Goal: Use online tool/utility: Use online tool/utility

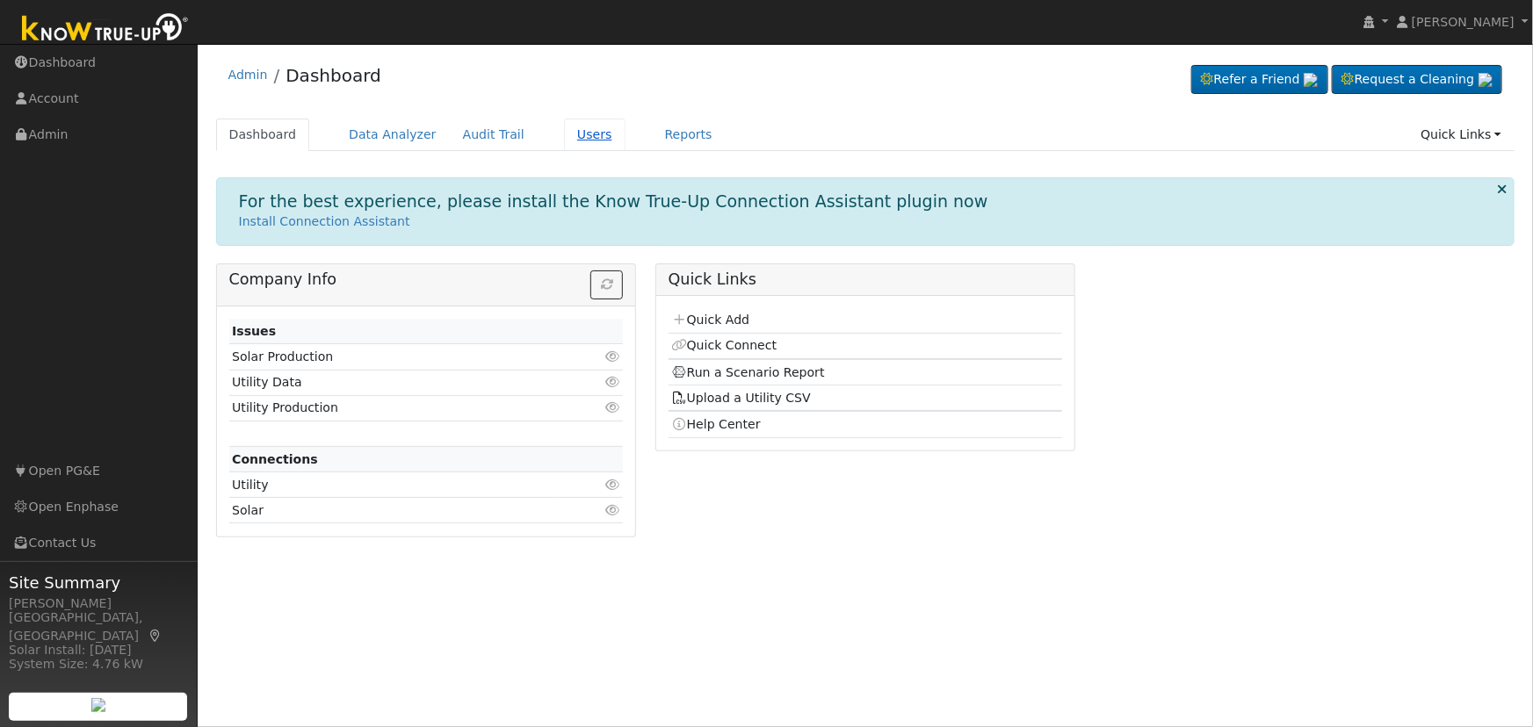
click at [564, 131] on link "Users" at bounding box center [594, 135] width 61 height 33
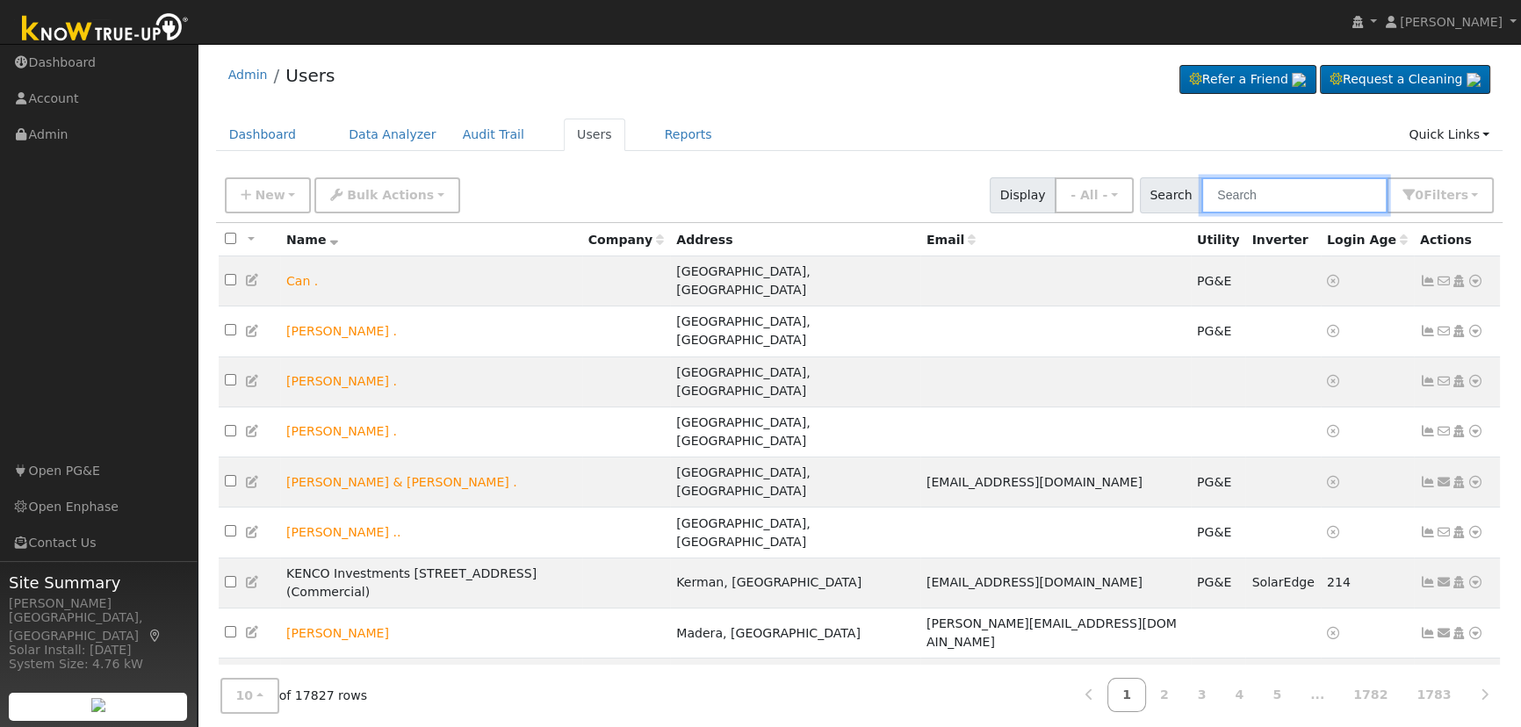
click at [1246, 196] on input "text" at bounding box center [1295, 195] width 186 height 36
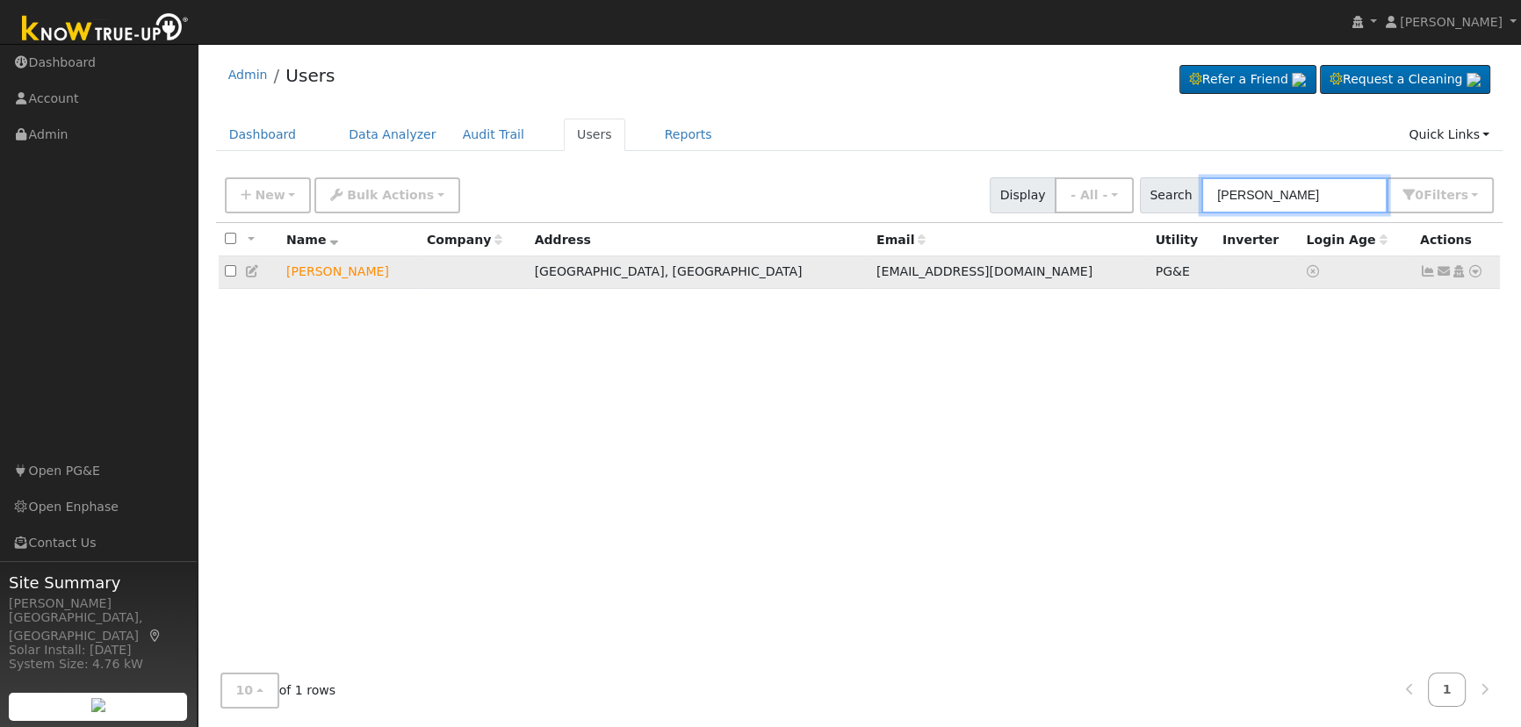
type input "[PERSON_NAME]"
click at [1475, 273] on icon at bounding box center [1476, 271] width 16 height 12
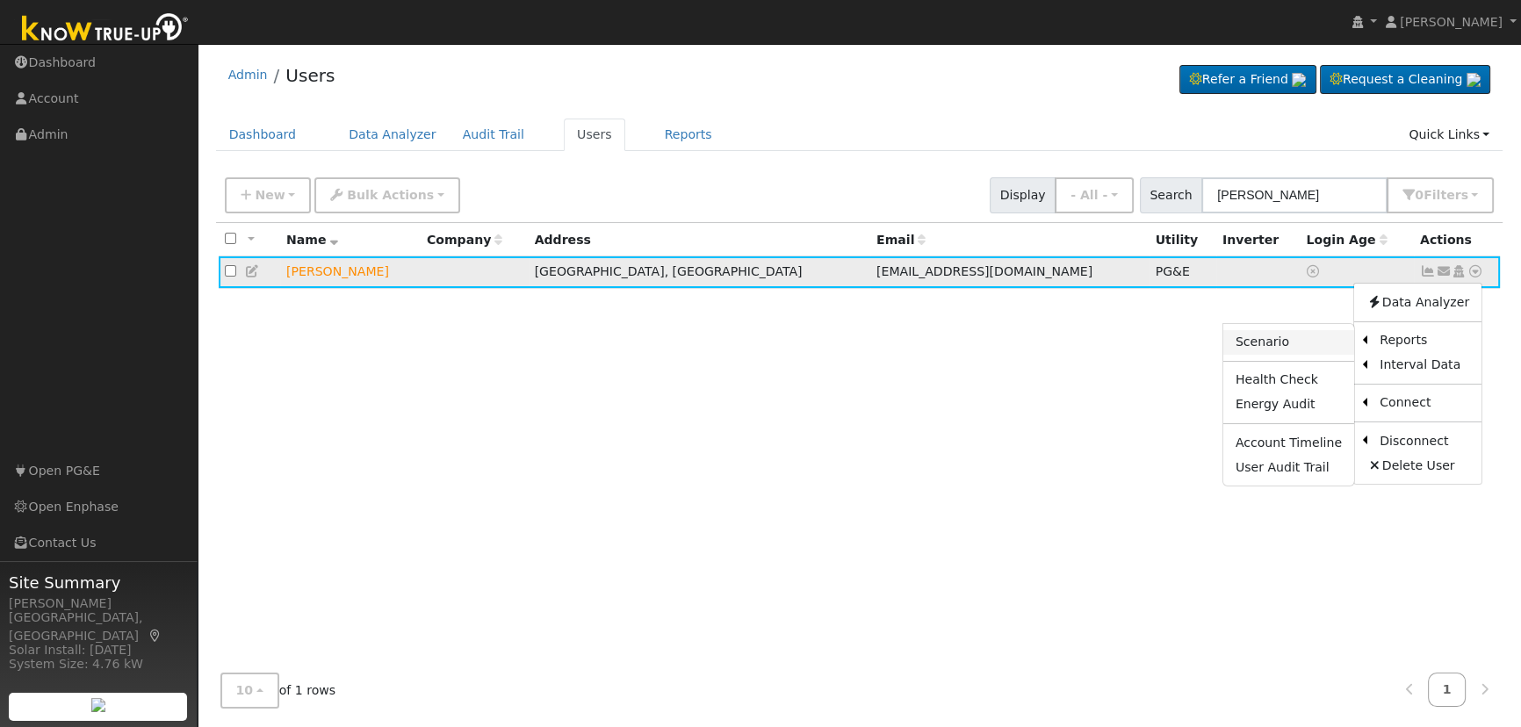
click at [1304, 346] on link "Scenario" at bounding box center [1289, 342] width 131 height 25
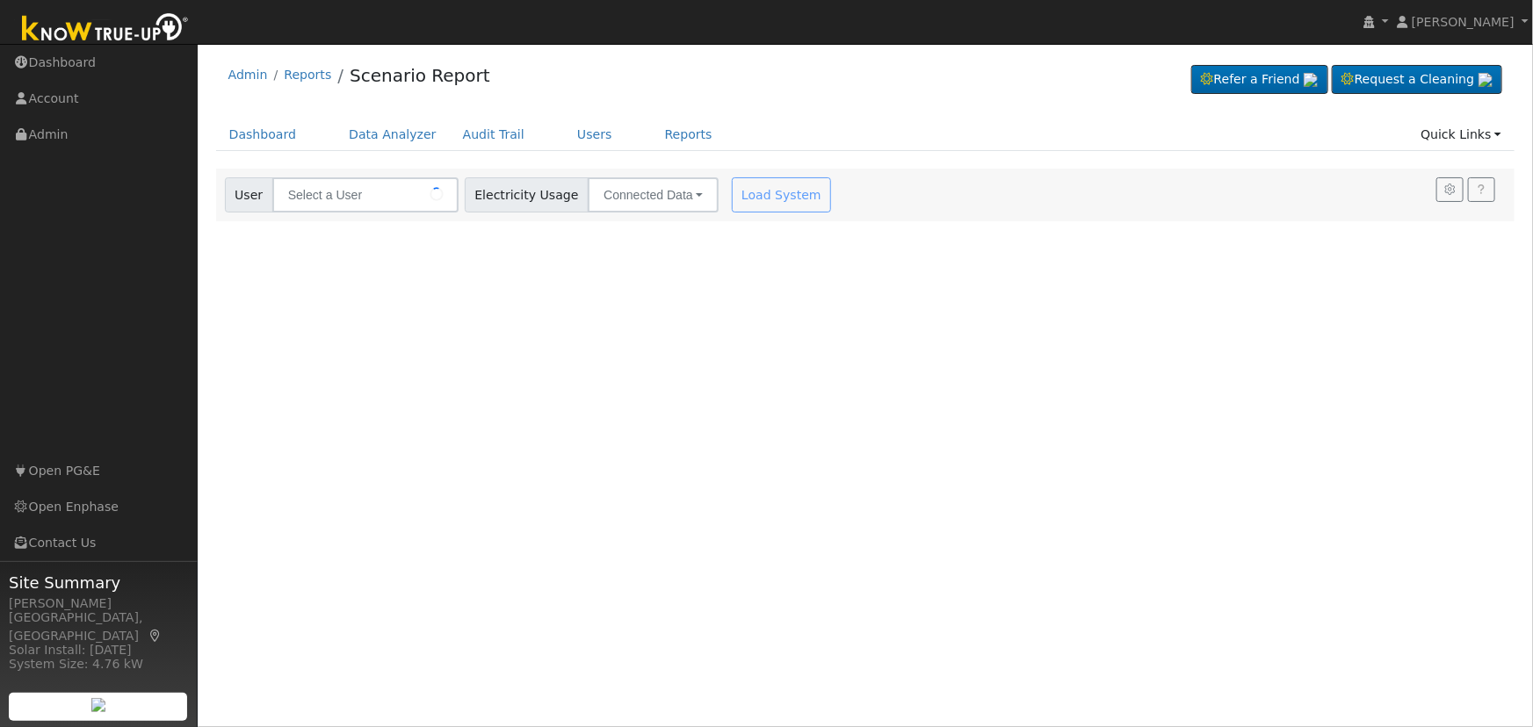
type input "Eric Daniels"
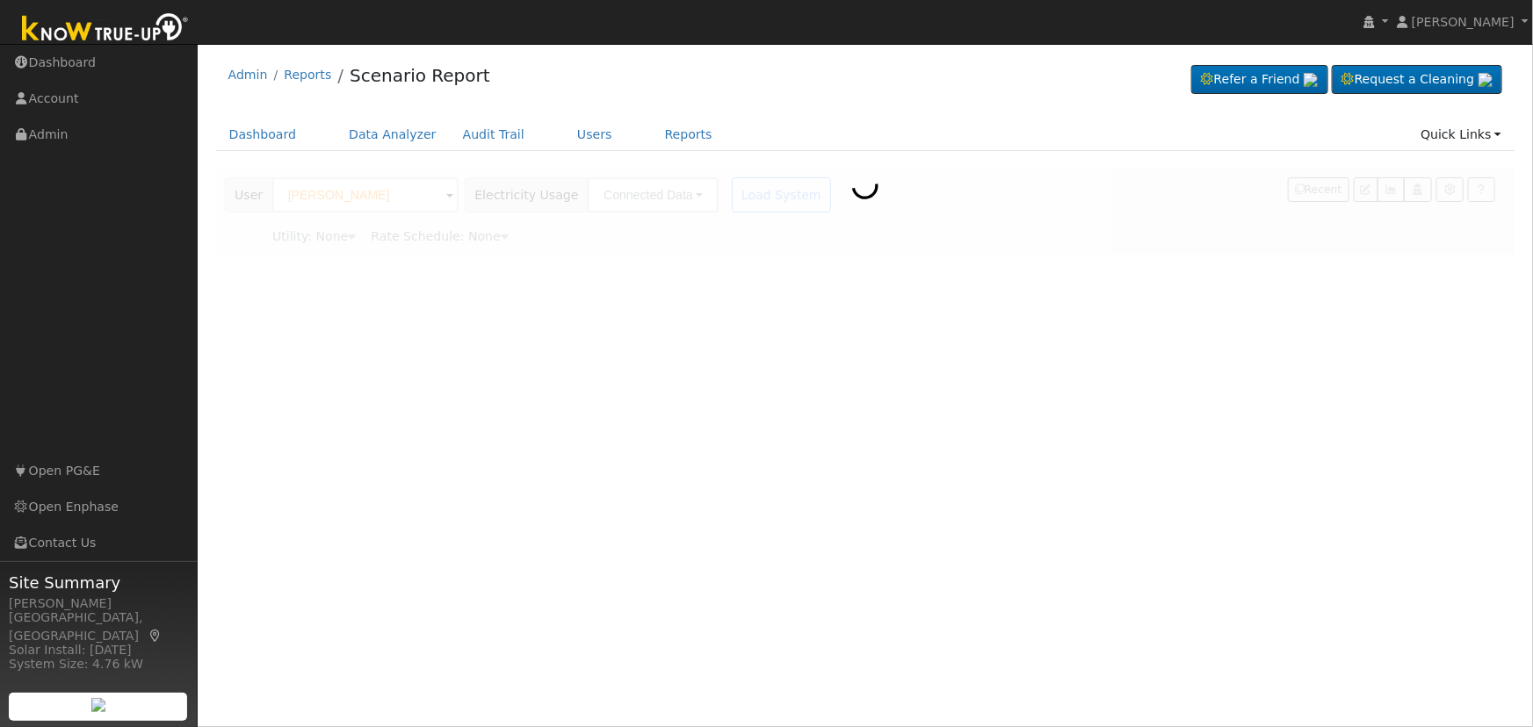
type input "Pacific Gas & Electric"
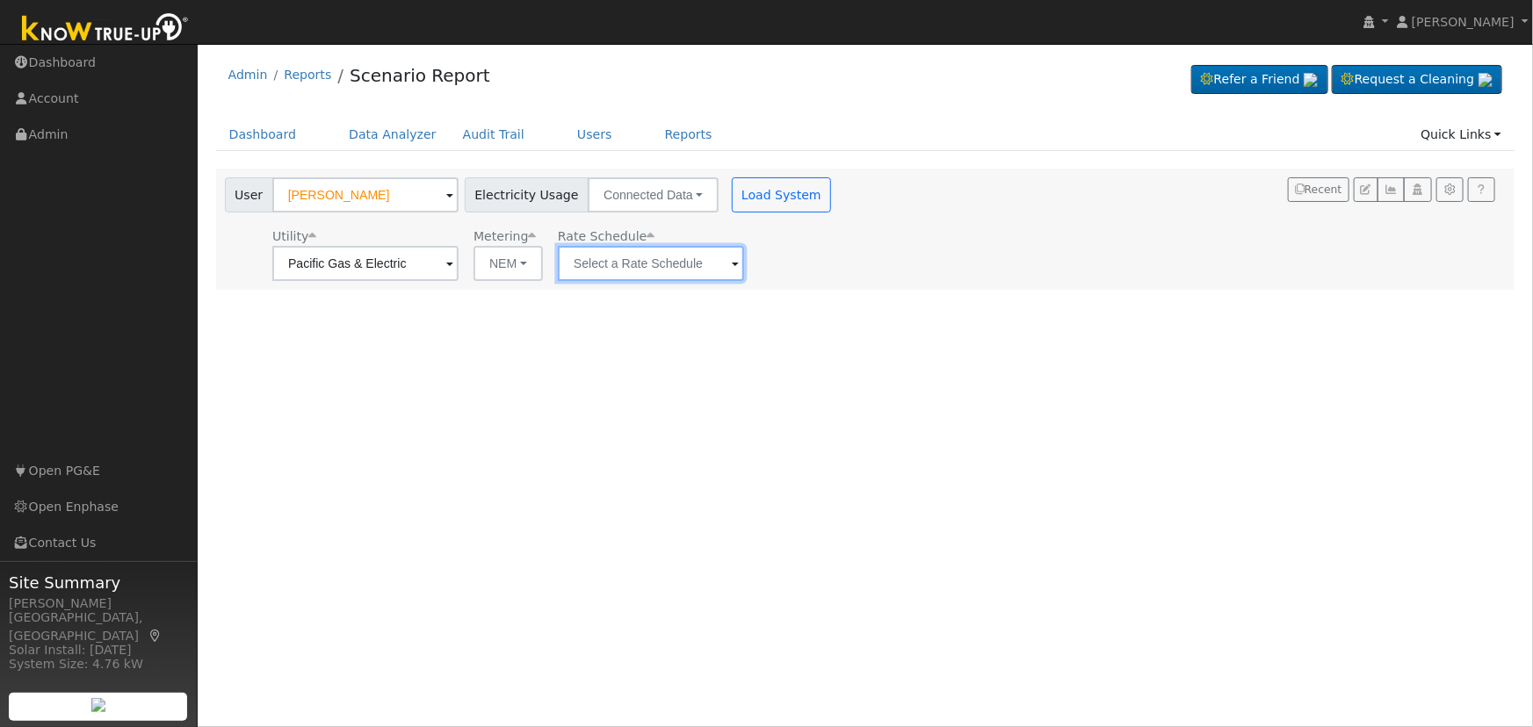
click at [459, 258] on input "text" at bounding box center [365, 263] width 186 height 35
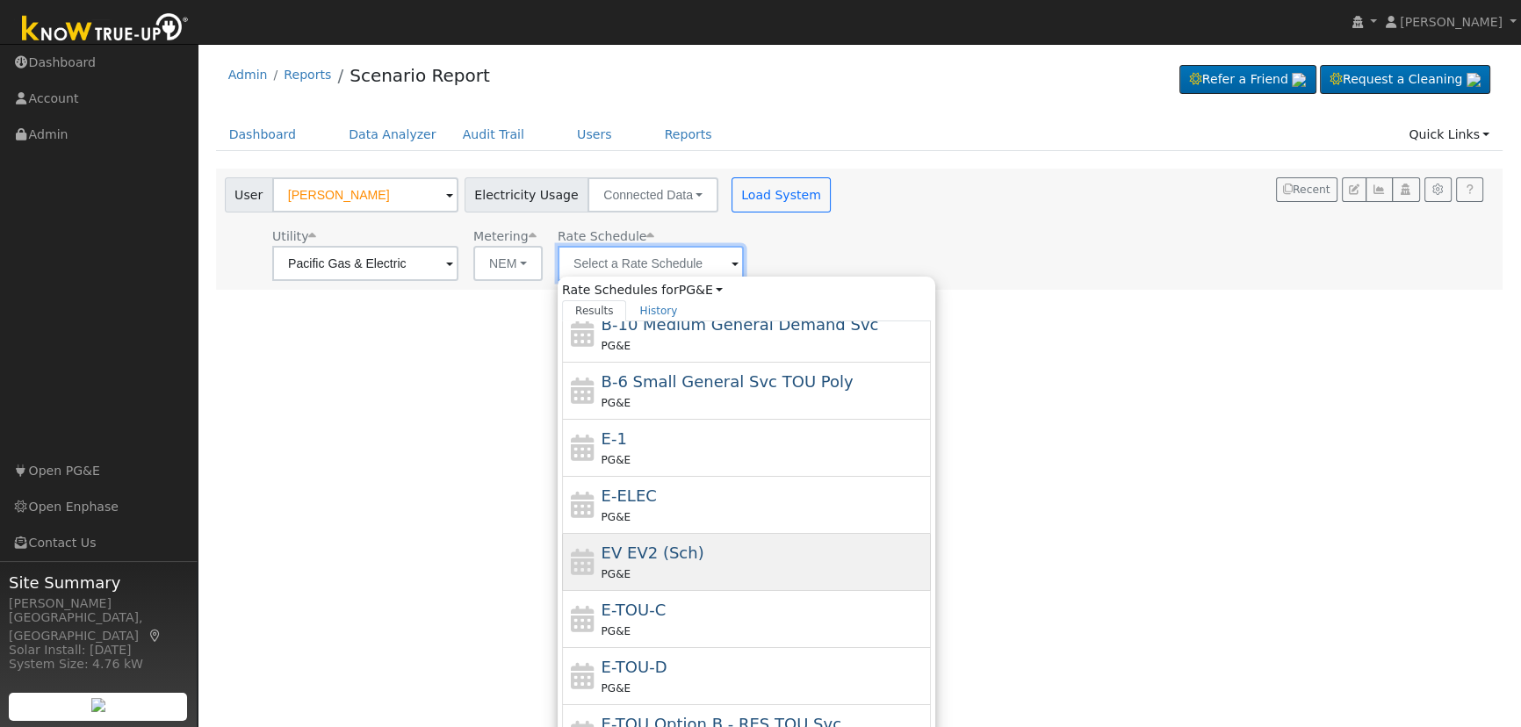
scroll to position [191, 0]
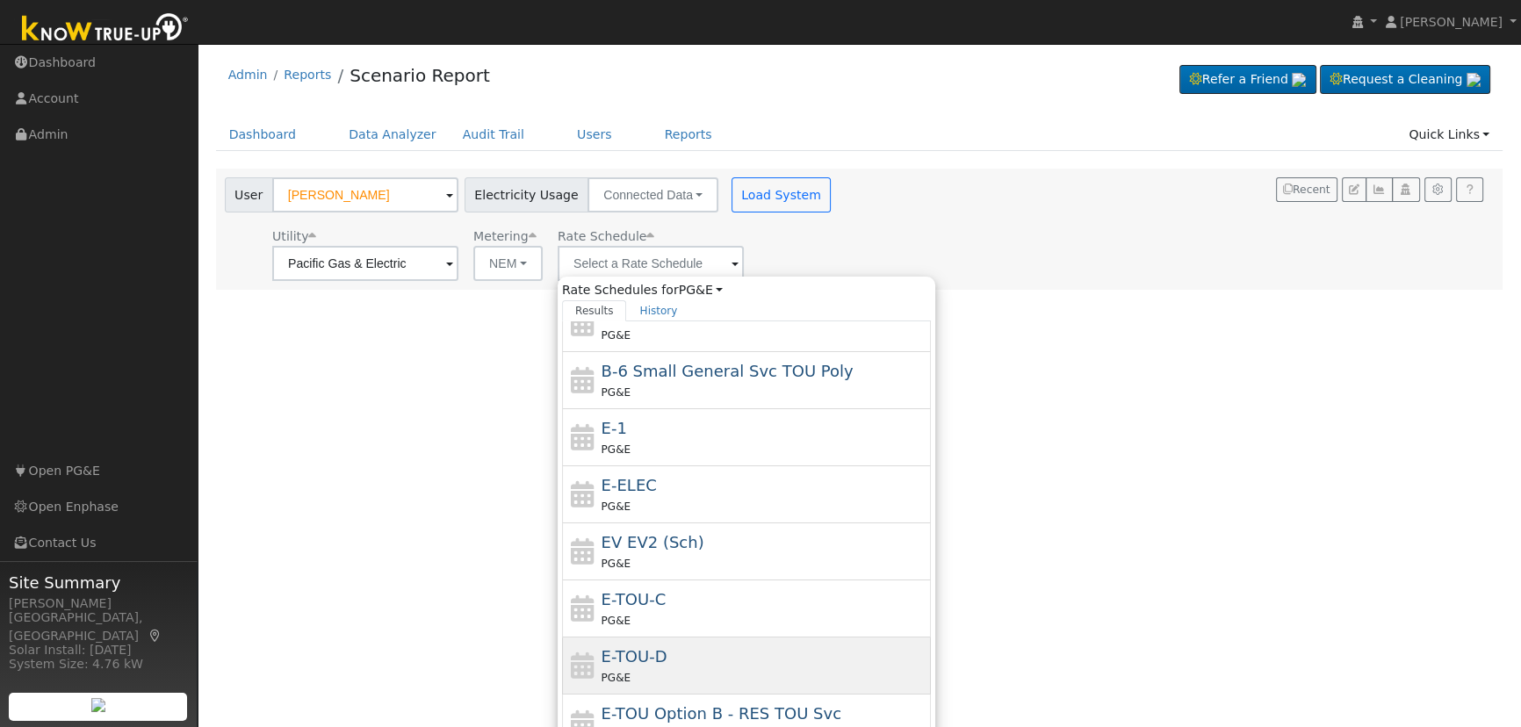
click at [696, 654] on div "E-TOU-D PG&E" at bounding box center [765, 666] width 326 height 42
type input "E-TOU-D"
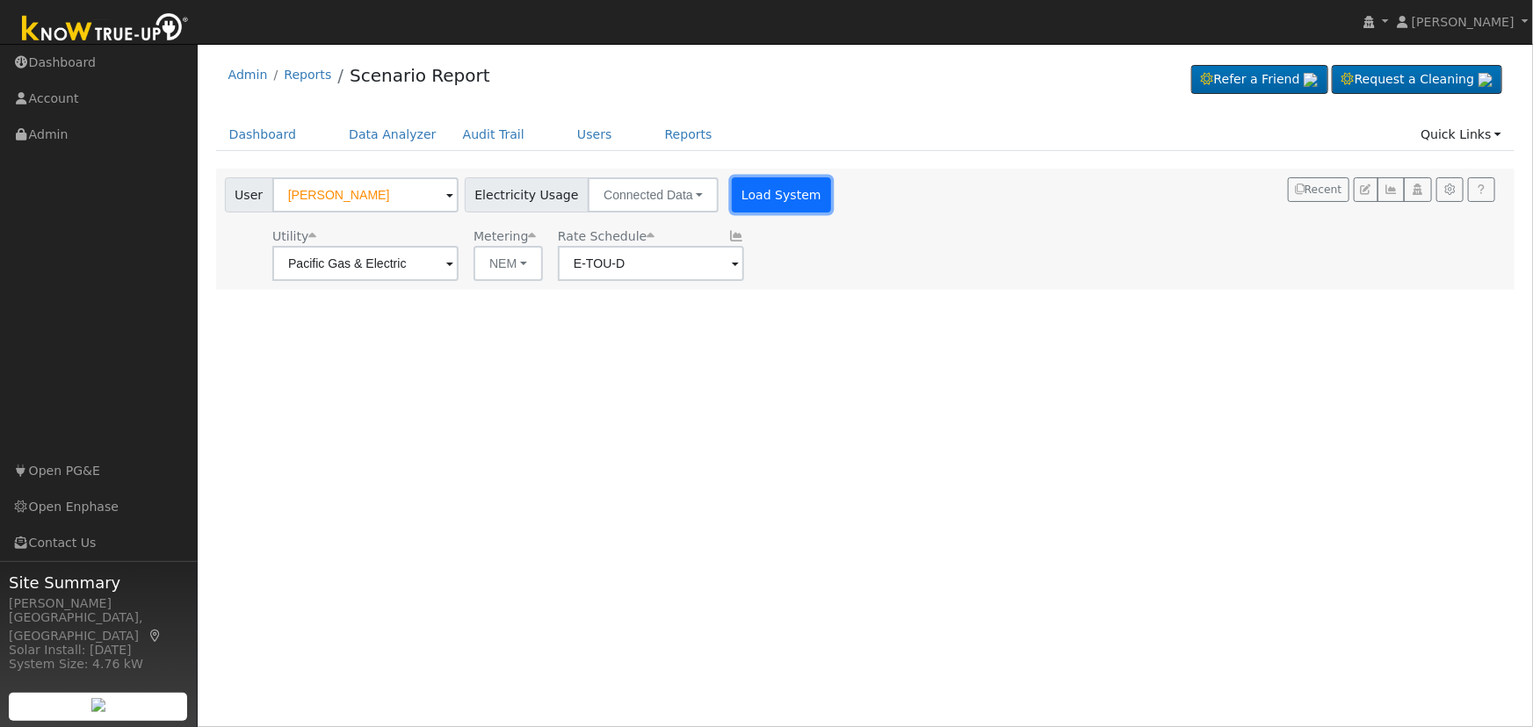
click at [732, 193] on button "Load System" at bounding box center [782, 194] width 100 height 35
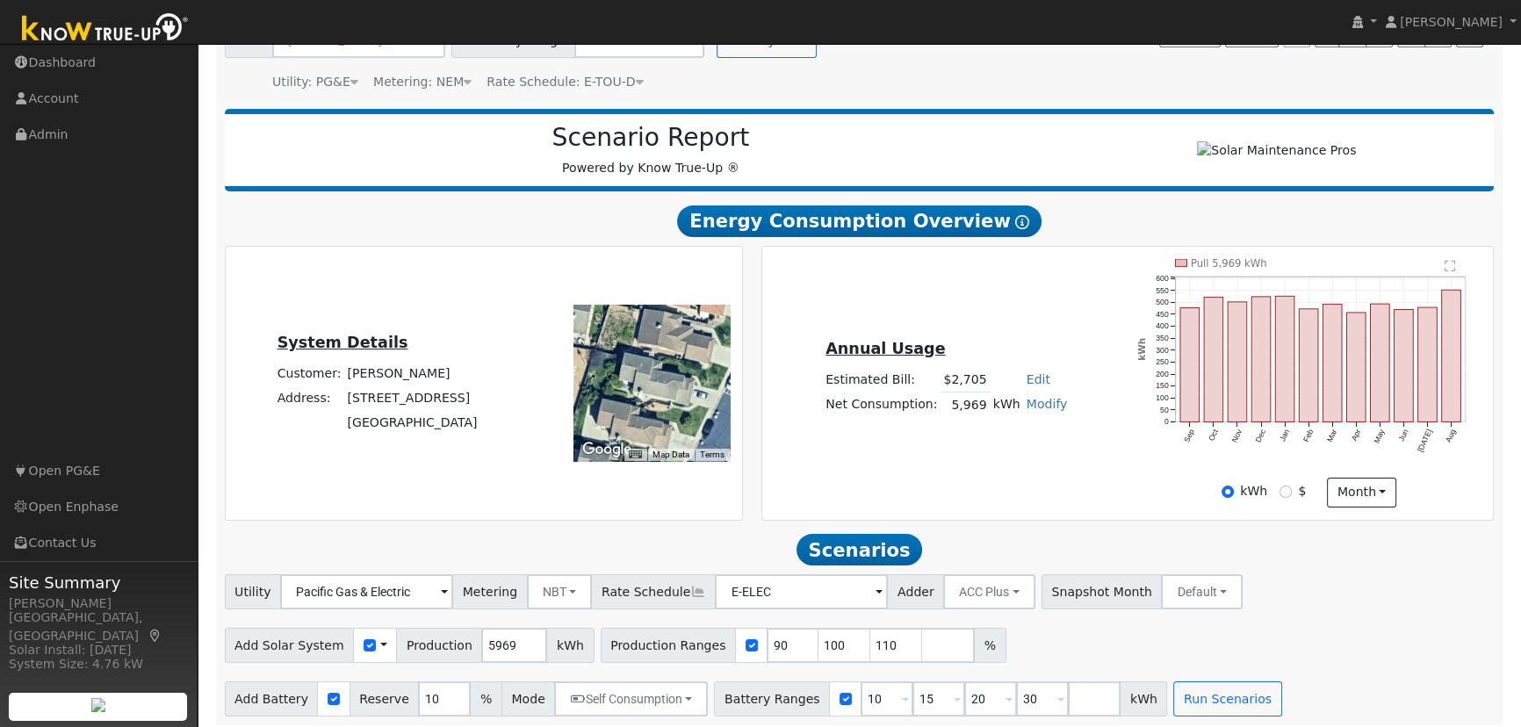
scroll to position [159, 0]
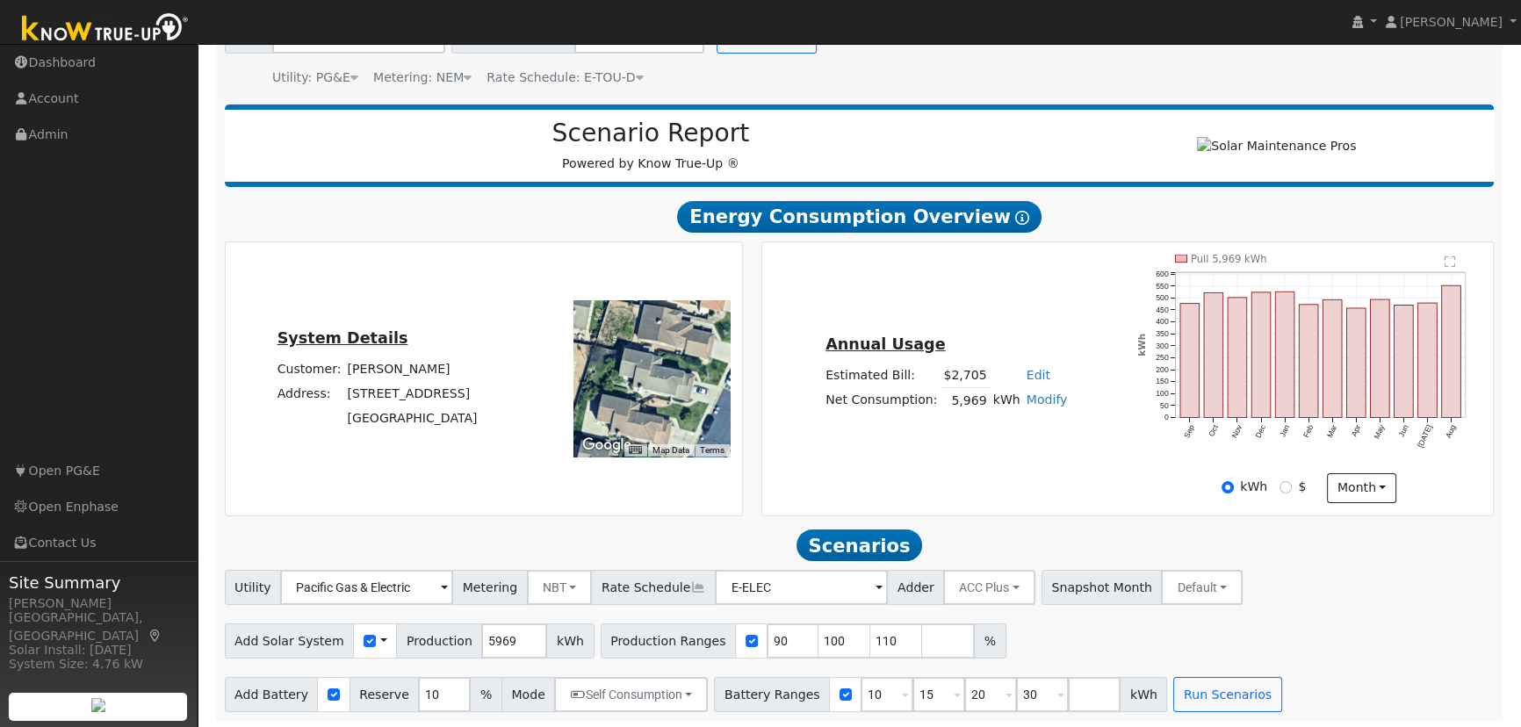
click at [1037, 407] on link "Modify" at bounding box center [1047, 400] width 41 height 14
click at [1005, 438] on link "Add Consumption" at bounding box center [981, 429] width 147 height 25
type input "5969"
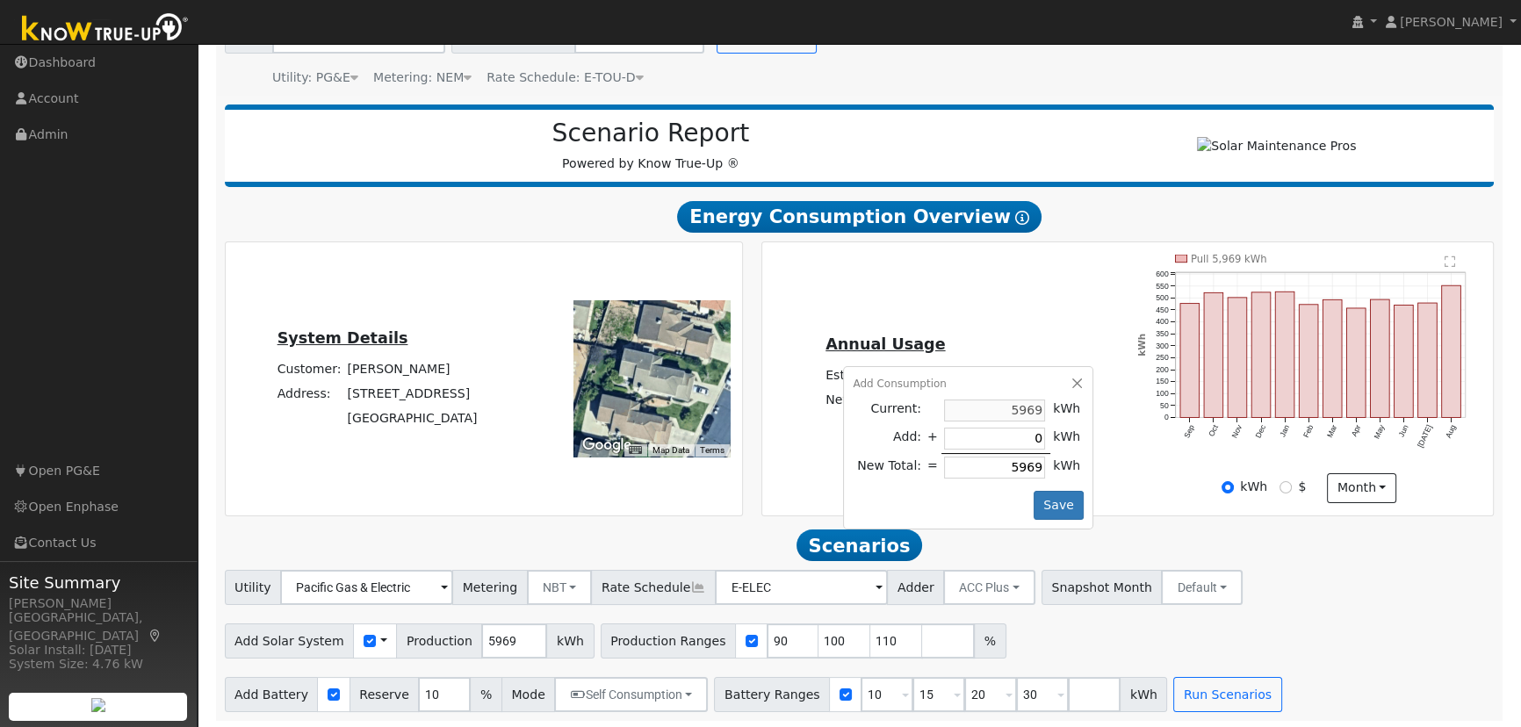
type input "3"
type input "5972"
type input "30"
type input "5999"
type input "300"
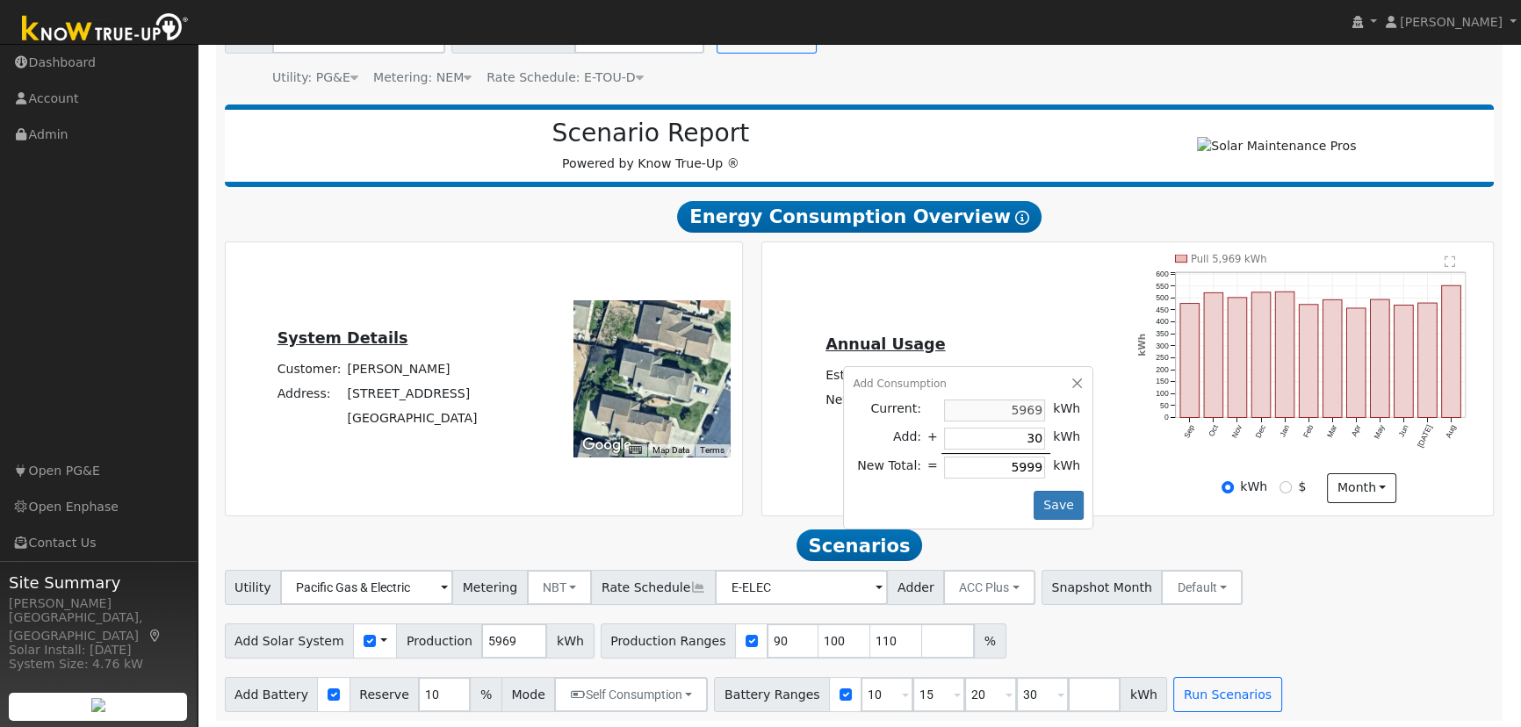
type input "6269"
type input "3000"
type input "8969"
type input "3000"
click at [1059, 506] on button "Save" at bounding box center [1059, 506] width 51 height 30
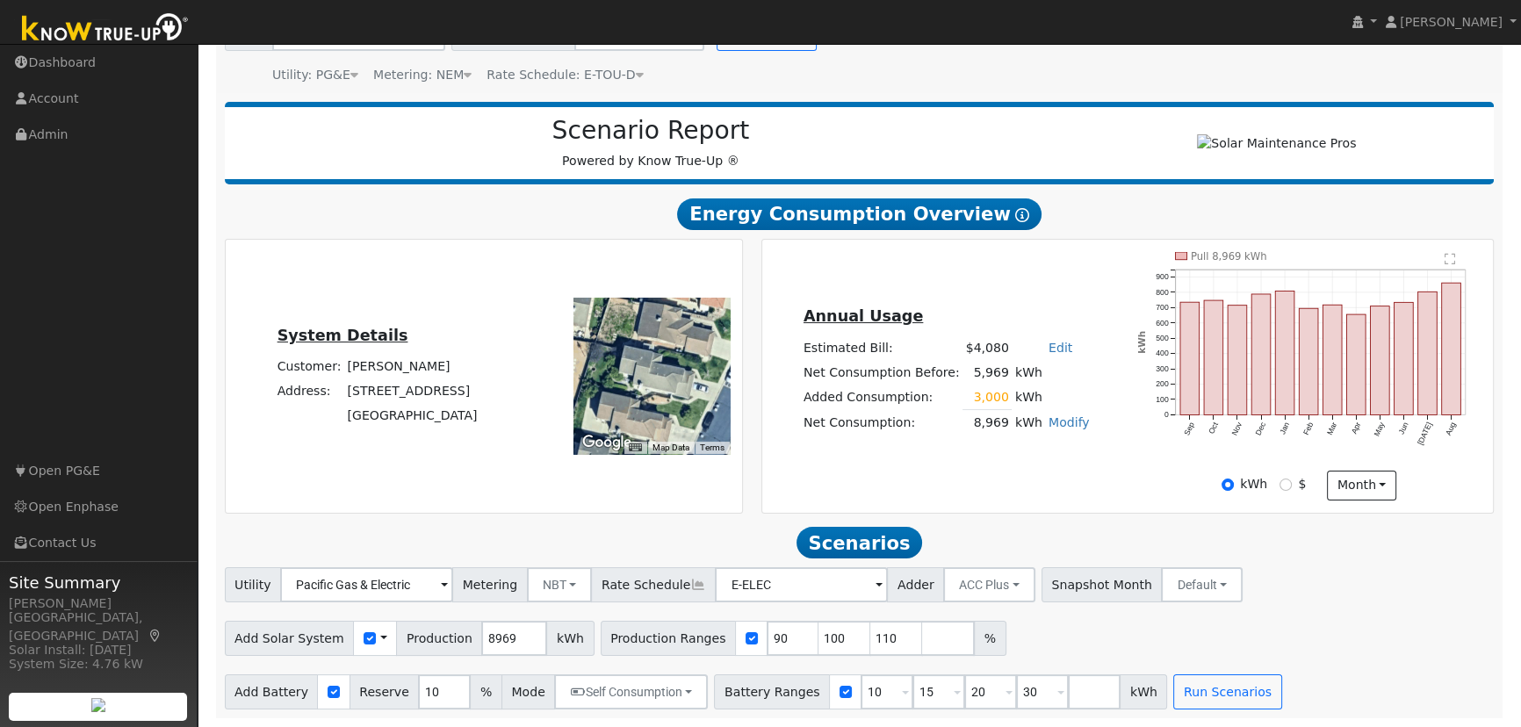
scroll to position [168, 0]
click at [767, 632] on input "90" at bounding box center [793, 638] width 53 height 35
type input "100"
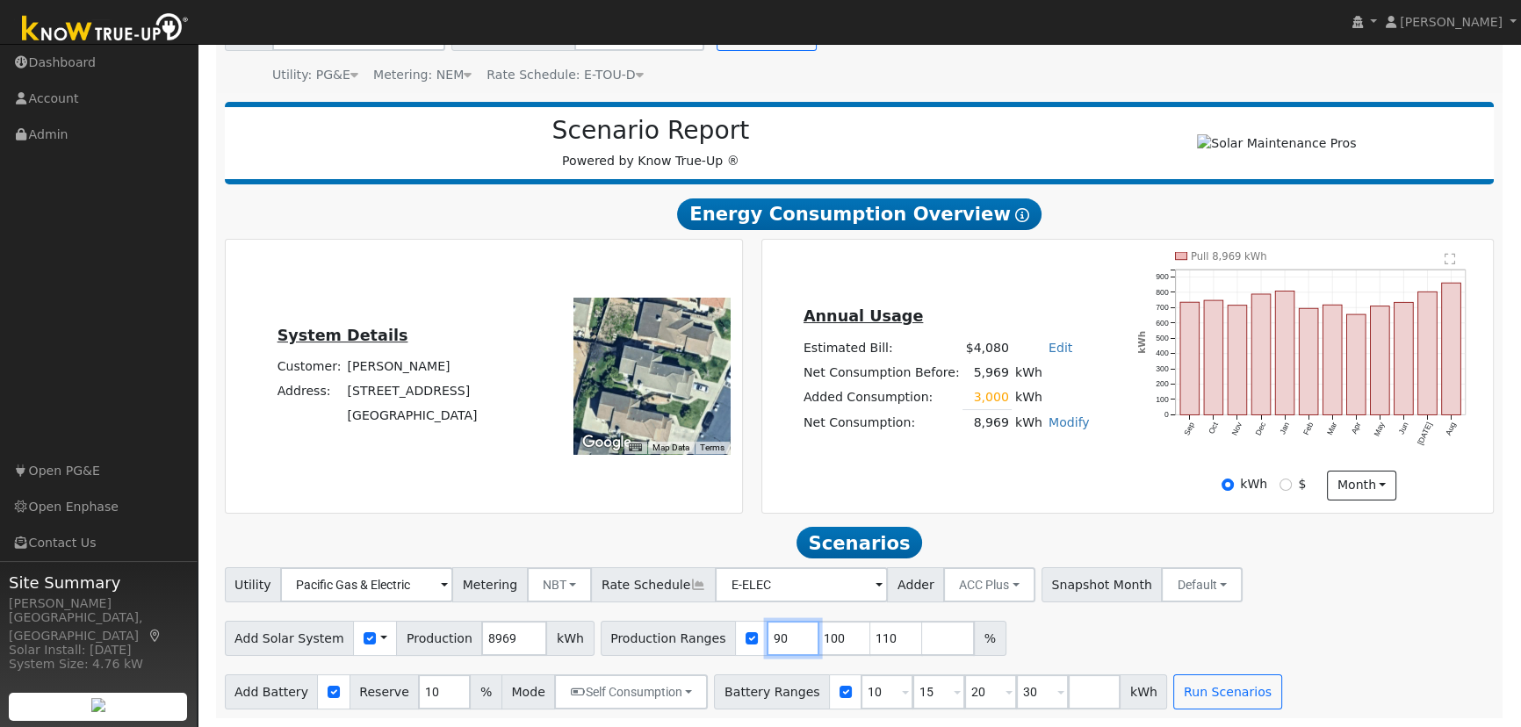
type input "110"
click at [767, 632] on input "100" at bounding box center [793, 638] width 53 height 35
type input "110"
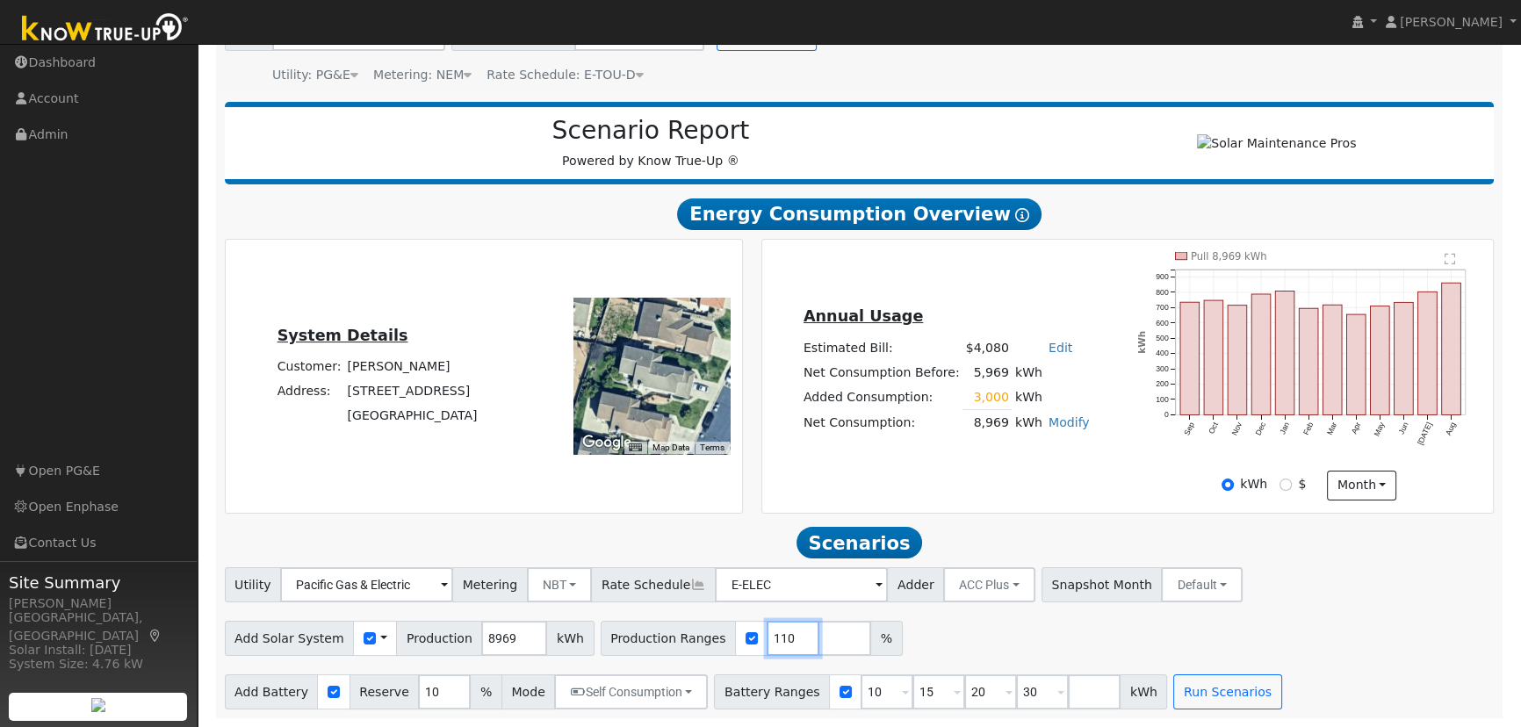
type input "110"
click at [767, 641] on input "110" at bounding box center [793, 638] width 53 height 35
type input "100"
click at [861, 698] on input "10" at bounding box center [887, 692] width 53 height 35
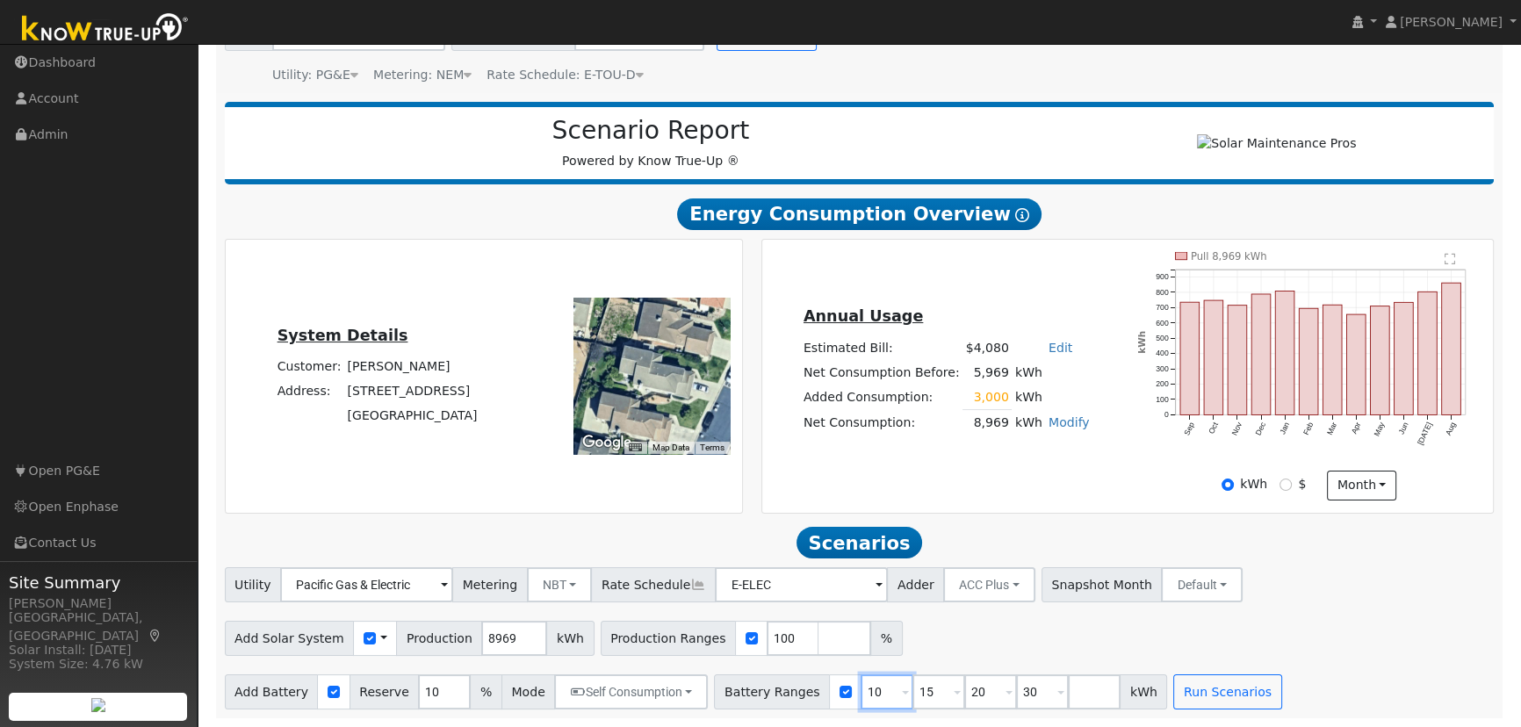
click at [861, 698] on input "10" at bounding box center [887, 692] width 53 height 35
type input "15"
type input "20"
type input "30"
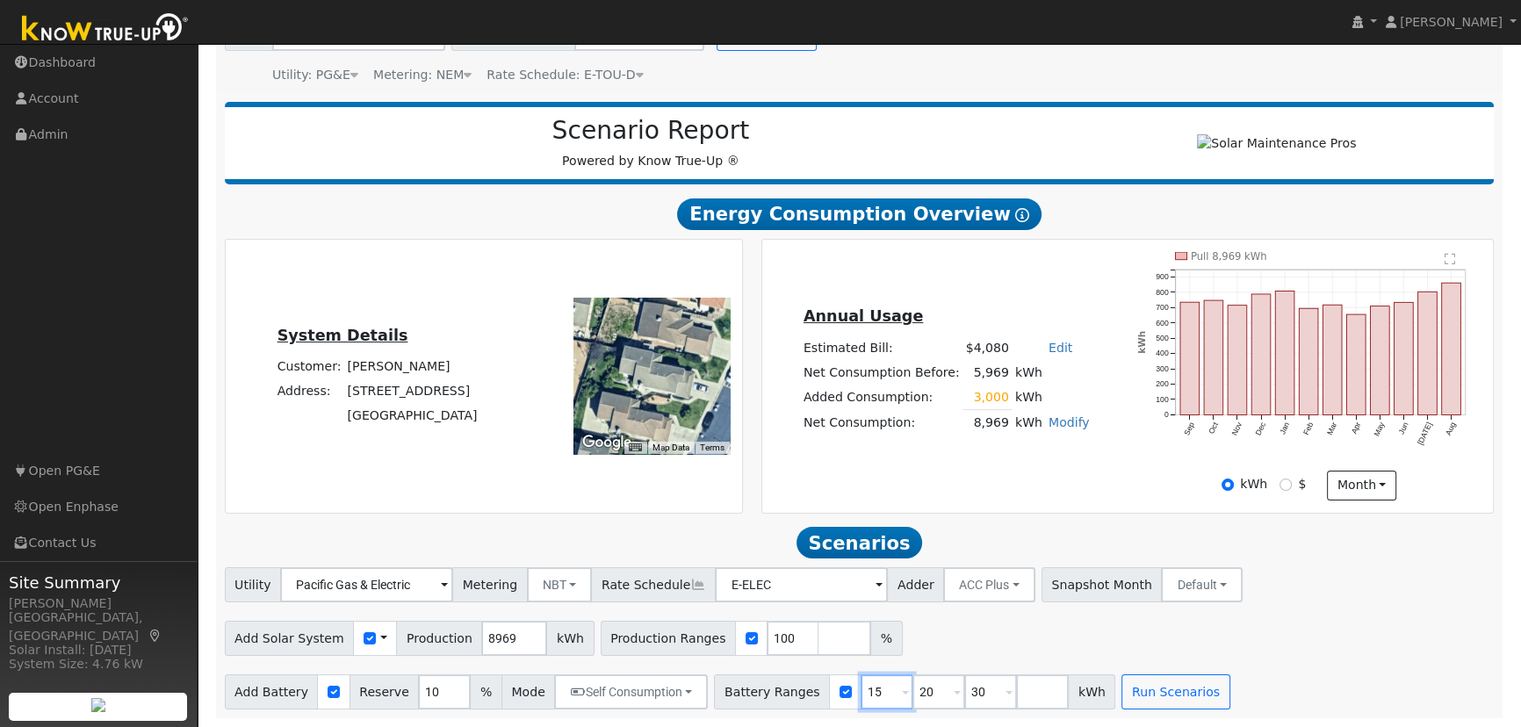
click at [861, 698] on input "15" at bounding box center [887, 692] width 53 height 35
type input "20"
type input "30"
click at [861, 698] on input "20" at bounding box center [887, 692] width 53 height 35
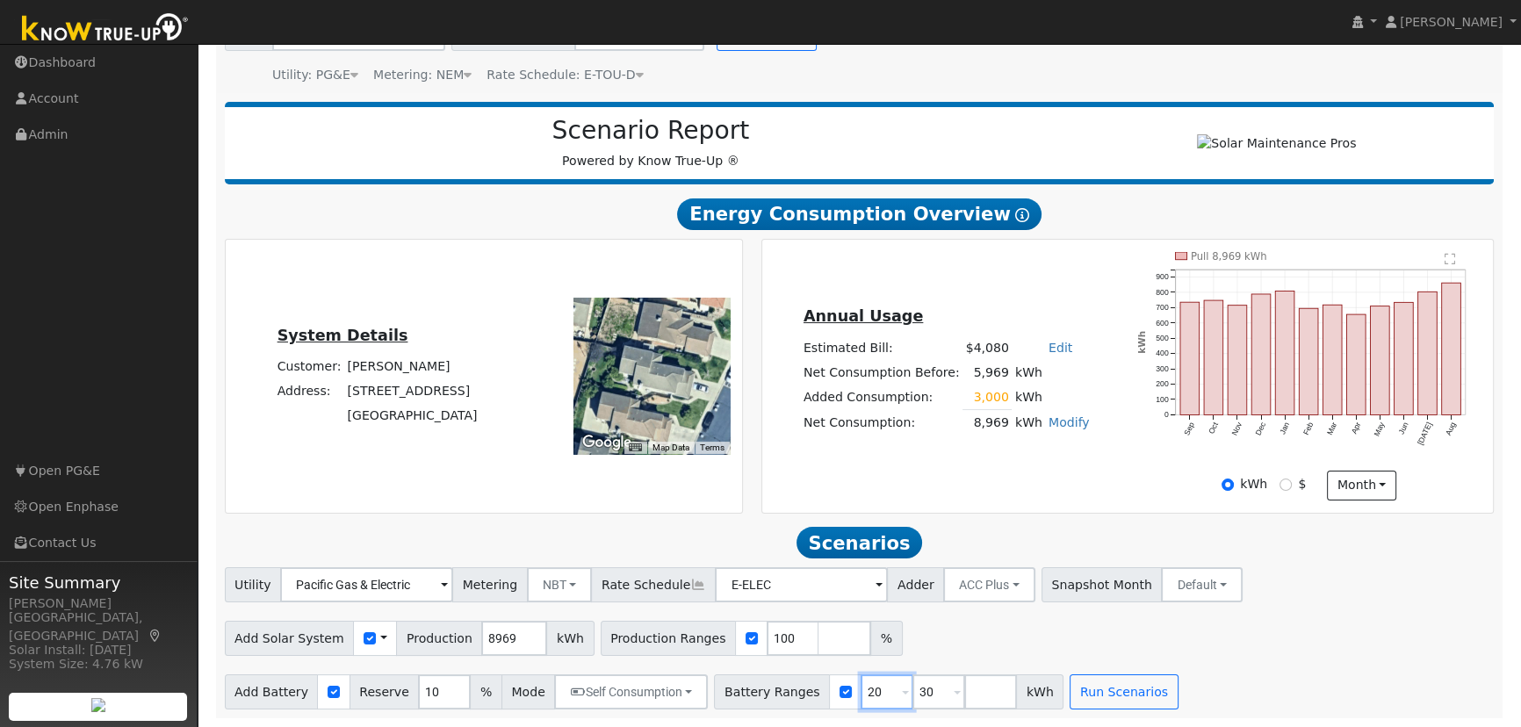
type input "30"
click at [861, 698] on input "30" at bounding box center [887, 692] width 53 height 35
click at [861, 698] on input "number" at bounding box center [887, 692] width 53 height 35
type input "13.5"
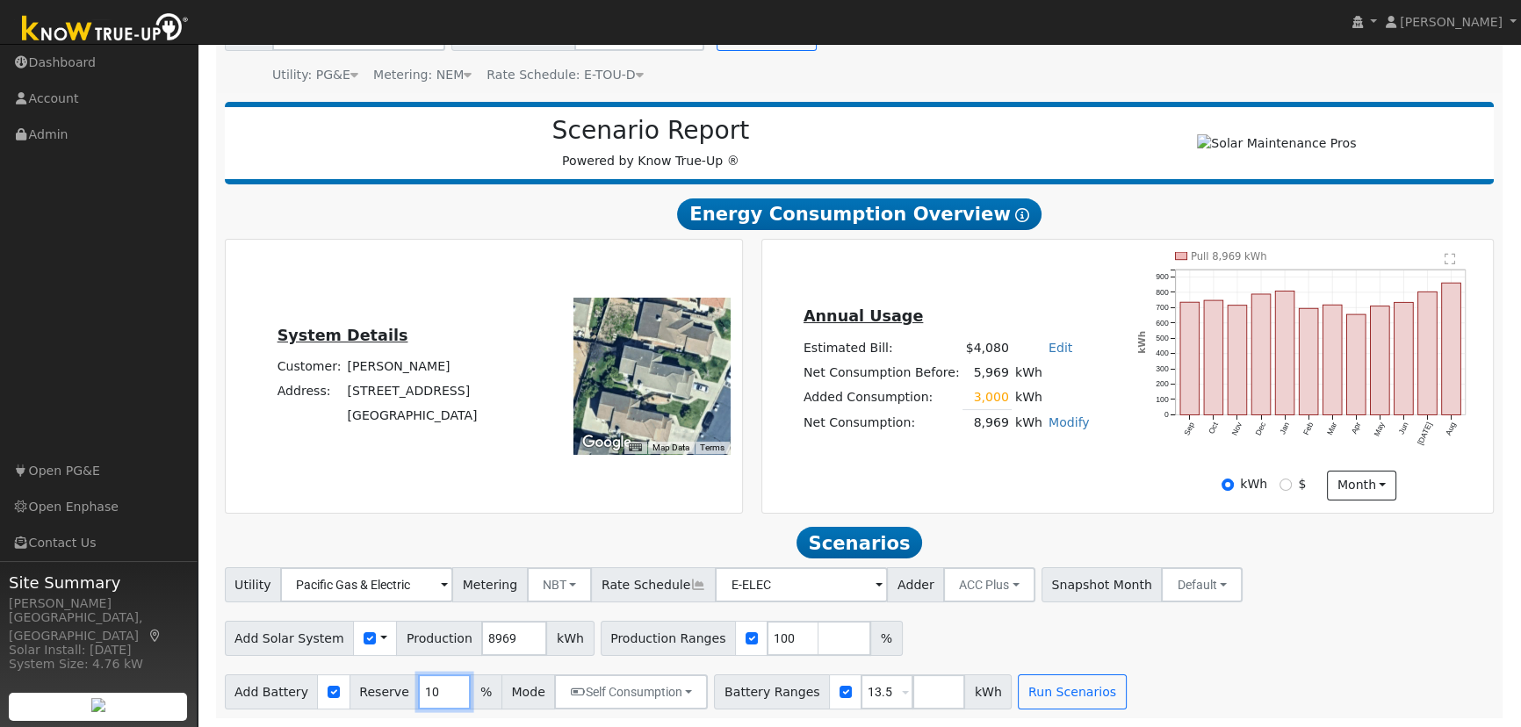
click at [418, 684] on input "10" at bounding box center [444, 692] width 53 height 35
type input "20"
click at [1034, 676] on button "Run Scenarios" at bounding box center [1072, 692] width 108 height 35
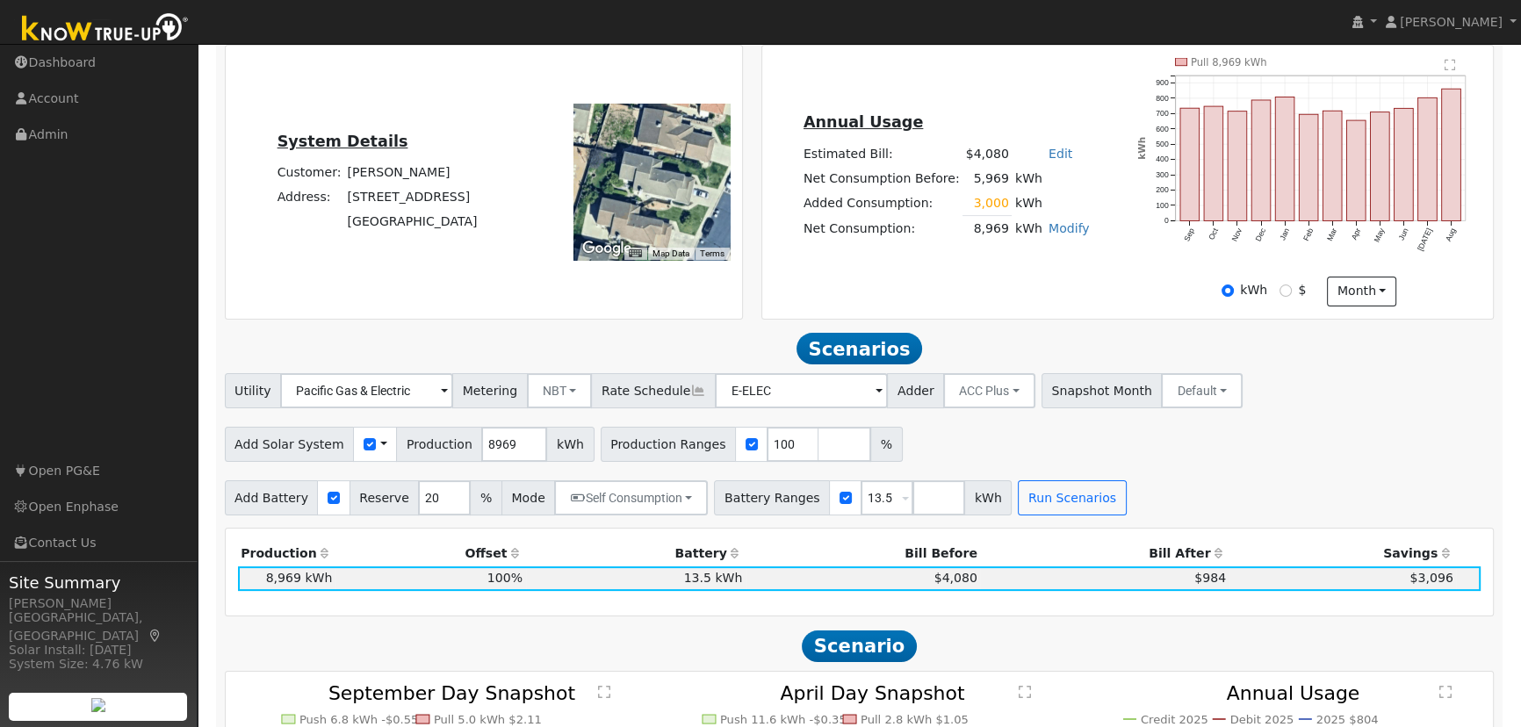
scroll to position [322, 0]
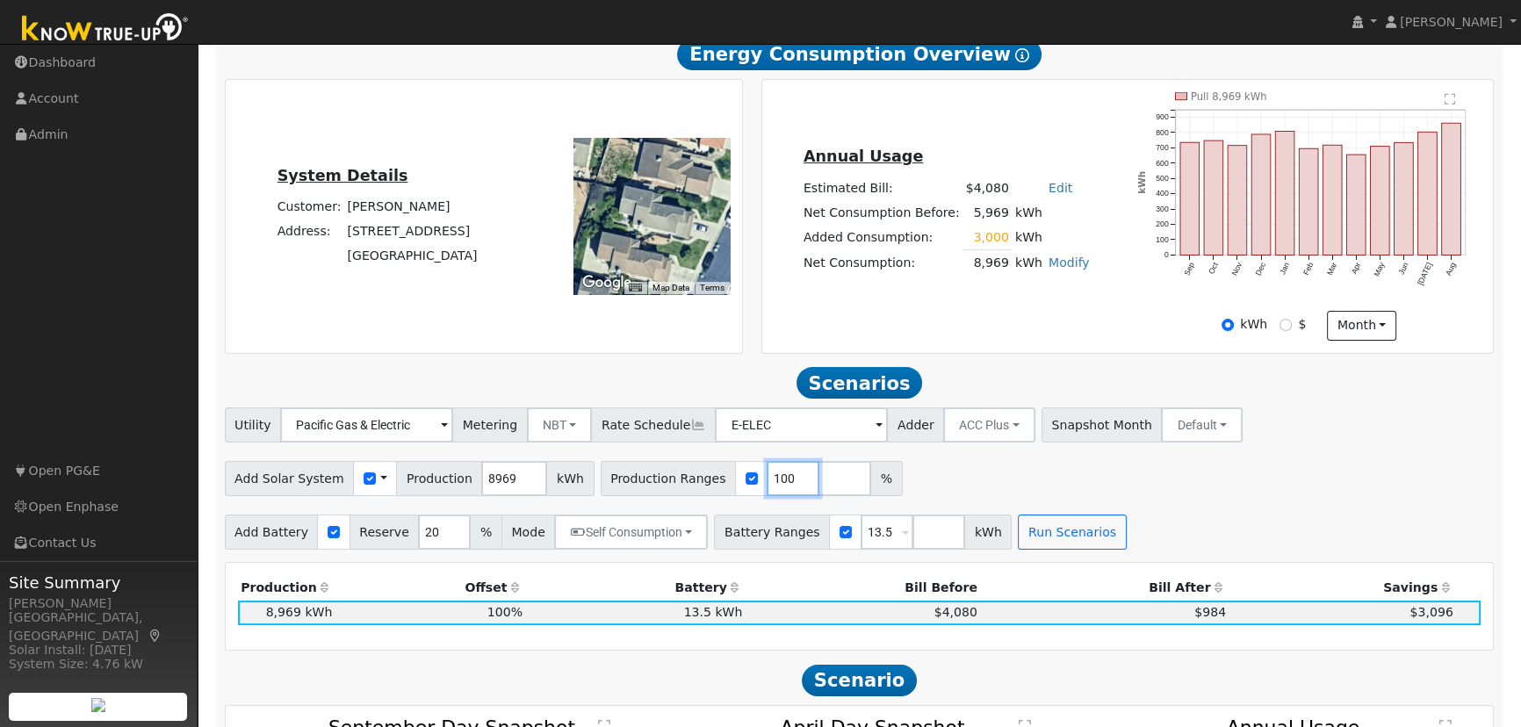
click at [767, 481] on input "100" at bounding box center [793, 478] width 53 height 35
type input "104.63"
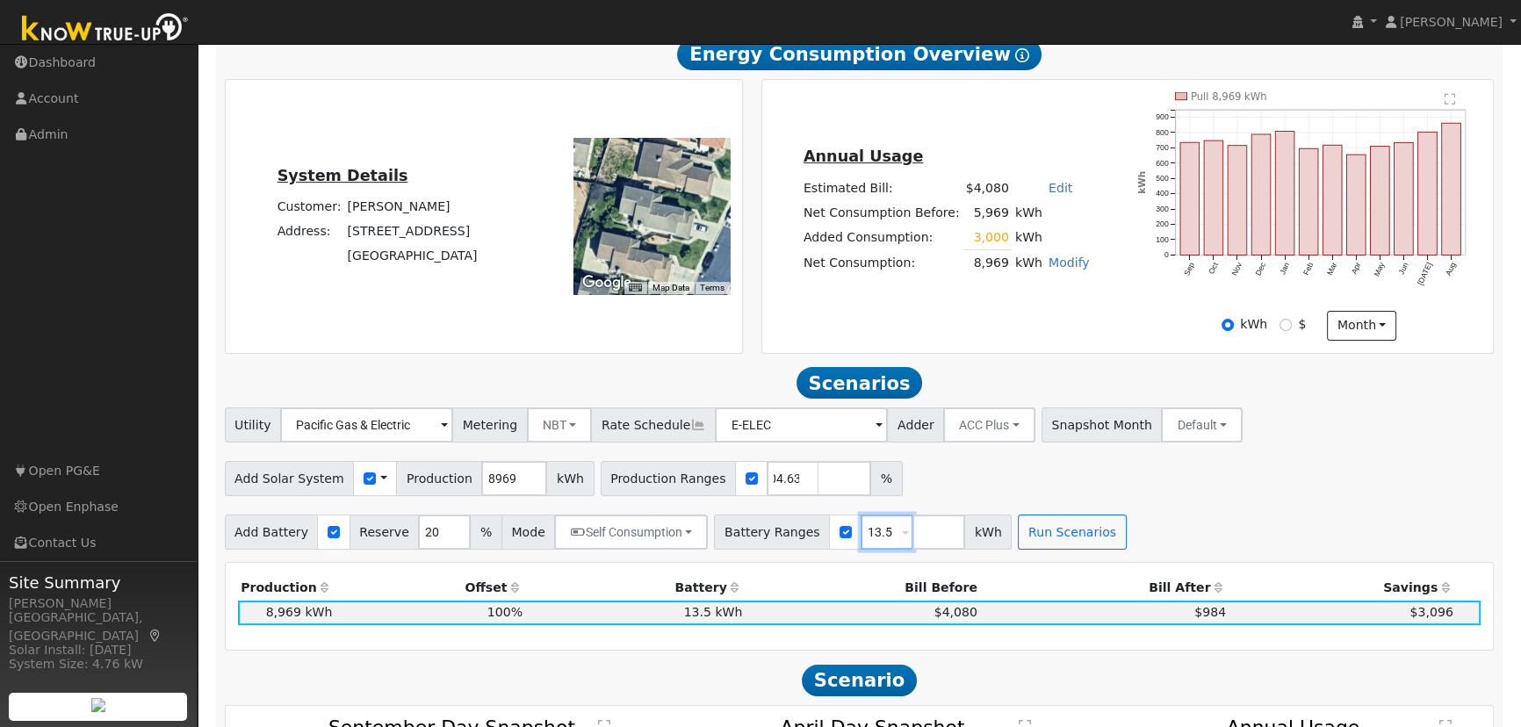
click at [861, 540] on input "13.5" at bounding box center [887, 532] width 53 height 35
click at [1194, 502] on div "Utility Pacific Gas & Electric Metering NBT NEM NBT Rate Schedule E-ELEC Adder …" at bounding box center [859, 479] width 1289 height 142
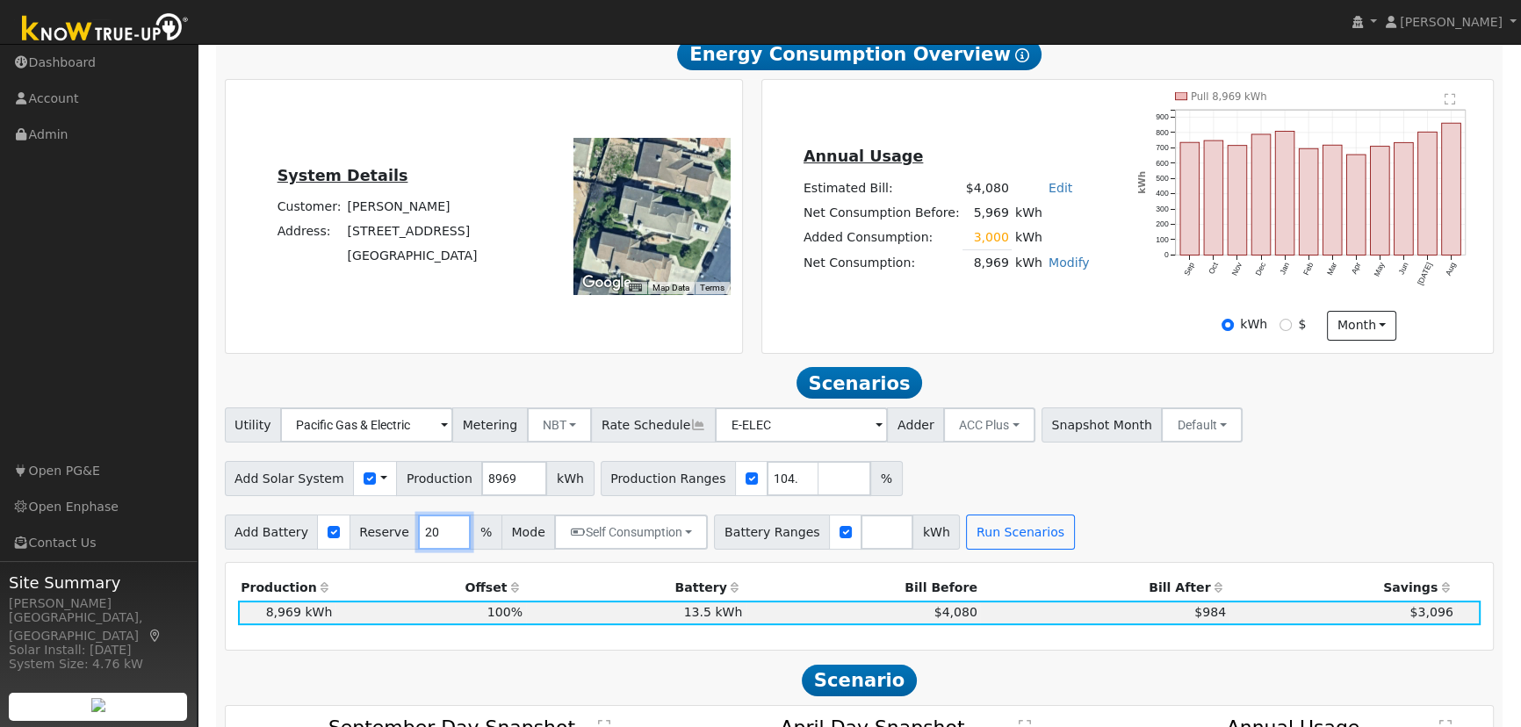
click at [418, 547] on input "20" at bounding box center [444, 532] width 53 height 35
click at [418, 546] on input "20" at bounding box center [444, 532] width 53 height 35
click at [861, 536] on input "number" at bounding box center [887, 532] width 53 height 35
type input "10"
click at [1058, 535] on button "Run Scenarios" at bounding box center [1072, 532] width 108 height 35
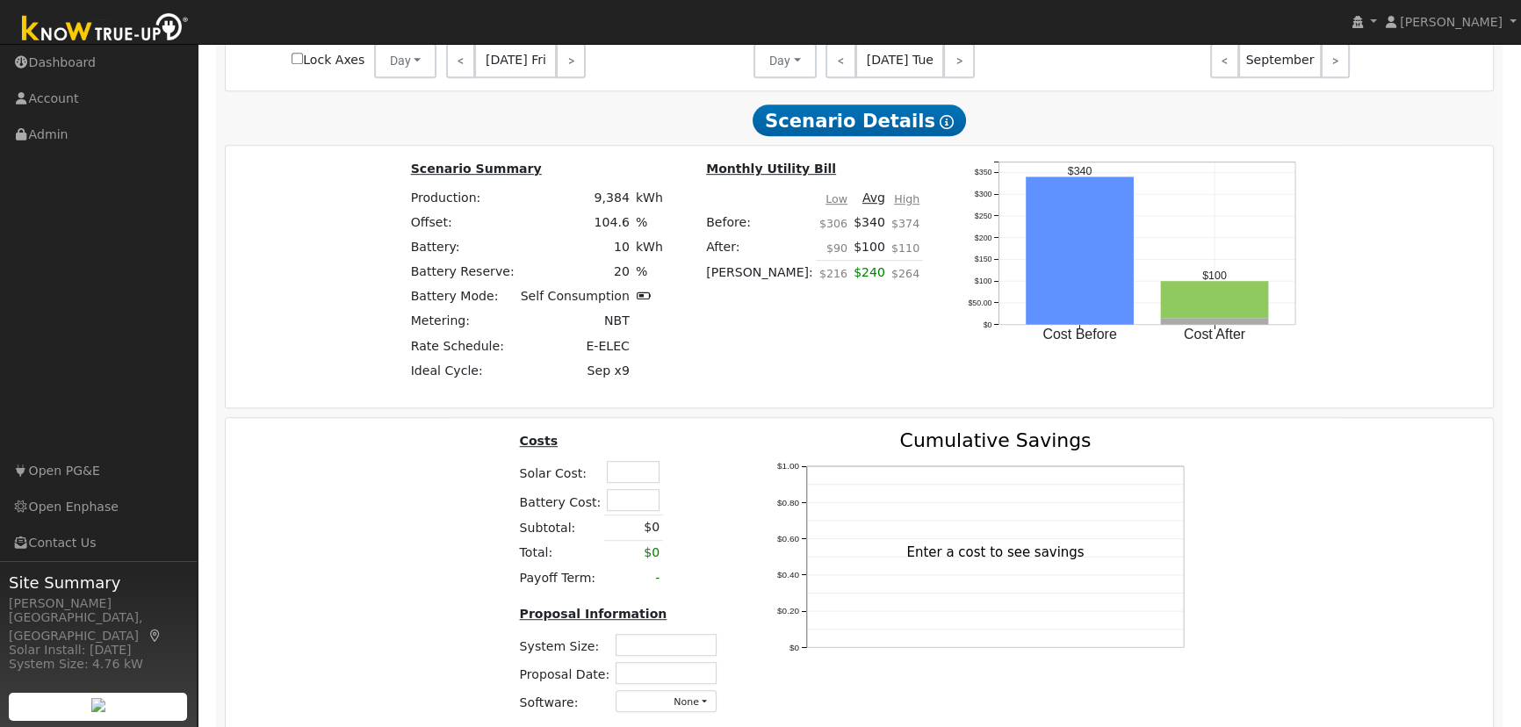
scroll to position [1280, 0]
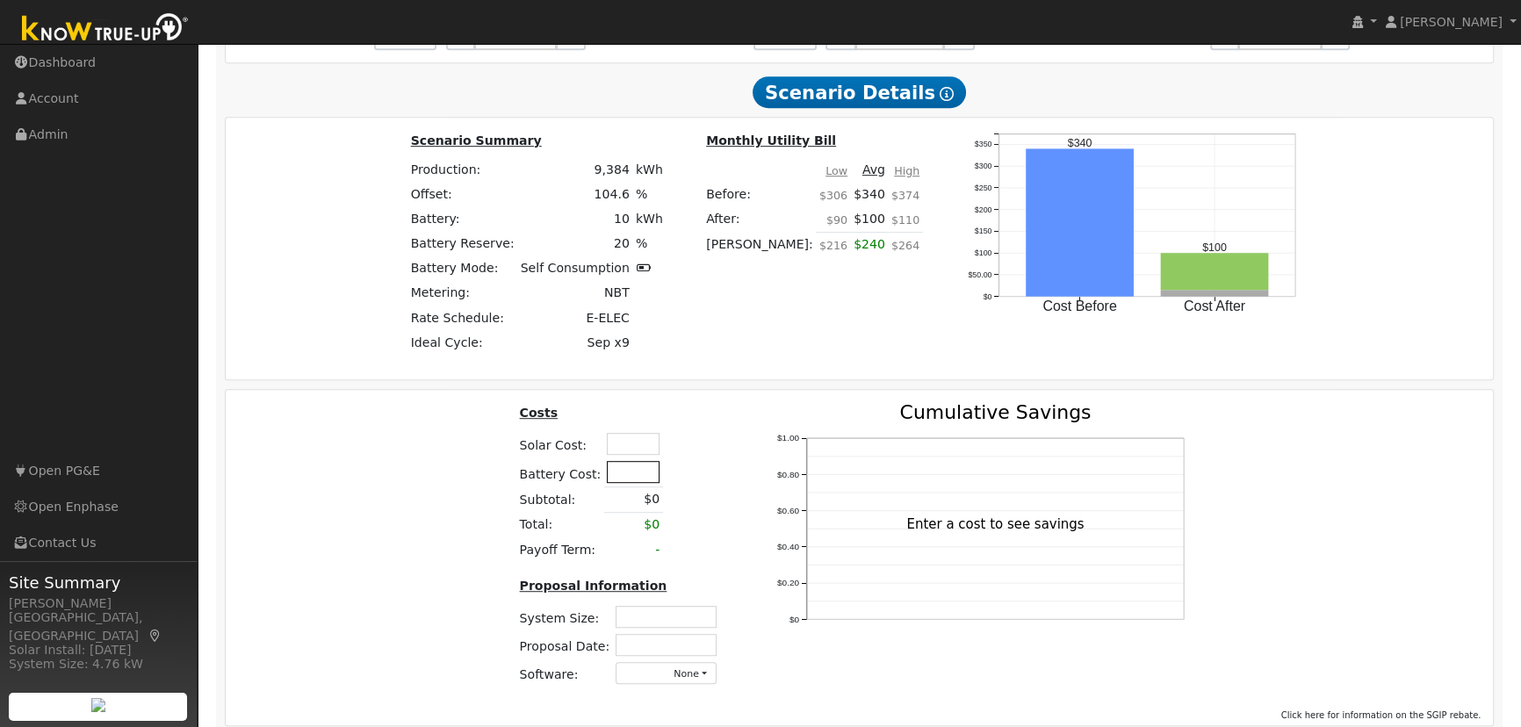
click at [607, 473] on input "text" at bounding box center [633, 472] width 53 height 22
type input "$15,500"
click at [641, 450] on input "text" at bounding box center [633, 444] width 53 height 22
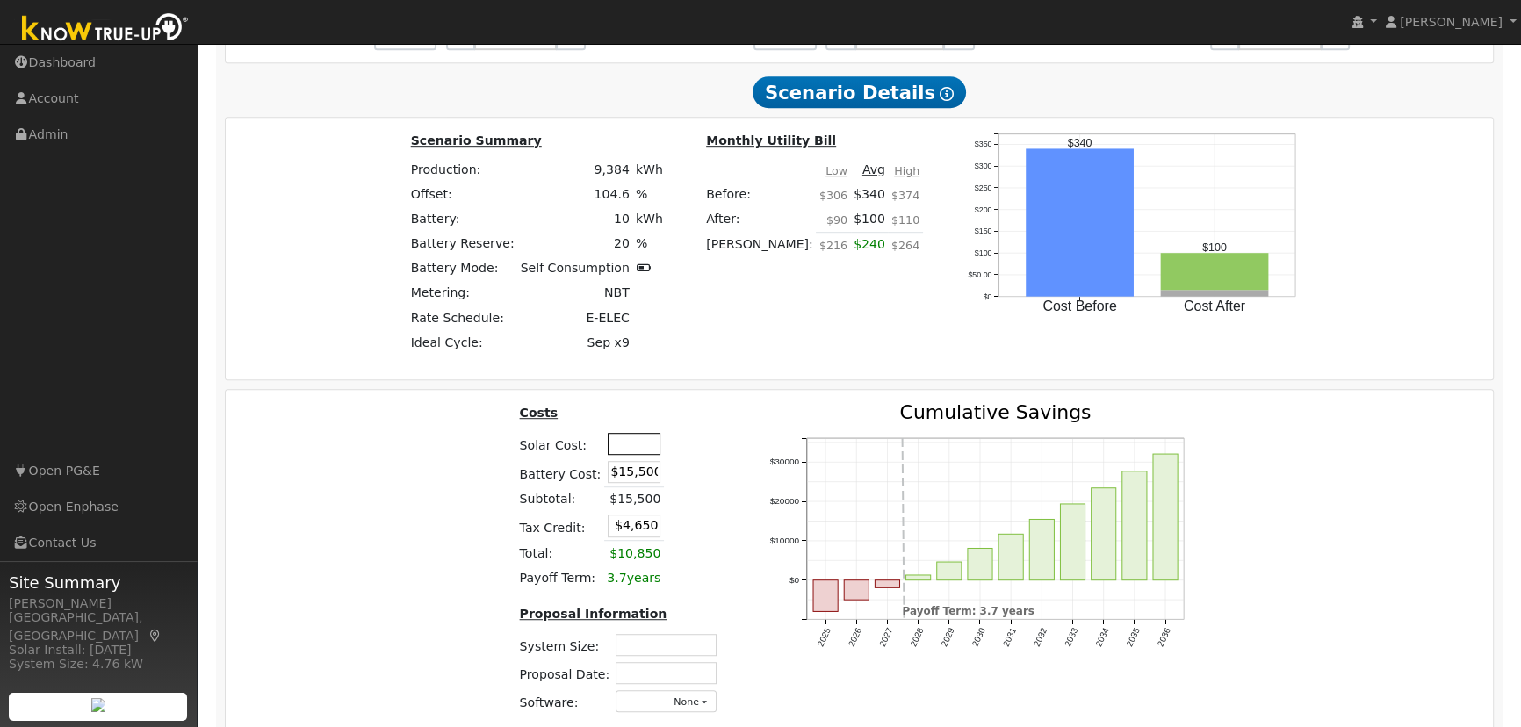
click at [632, 454] on input "text" at bounding box center [634, 444] width 53 height 22
type input "$26,000"
type input "$12,450"
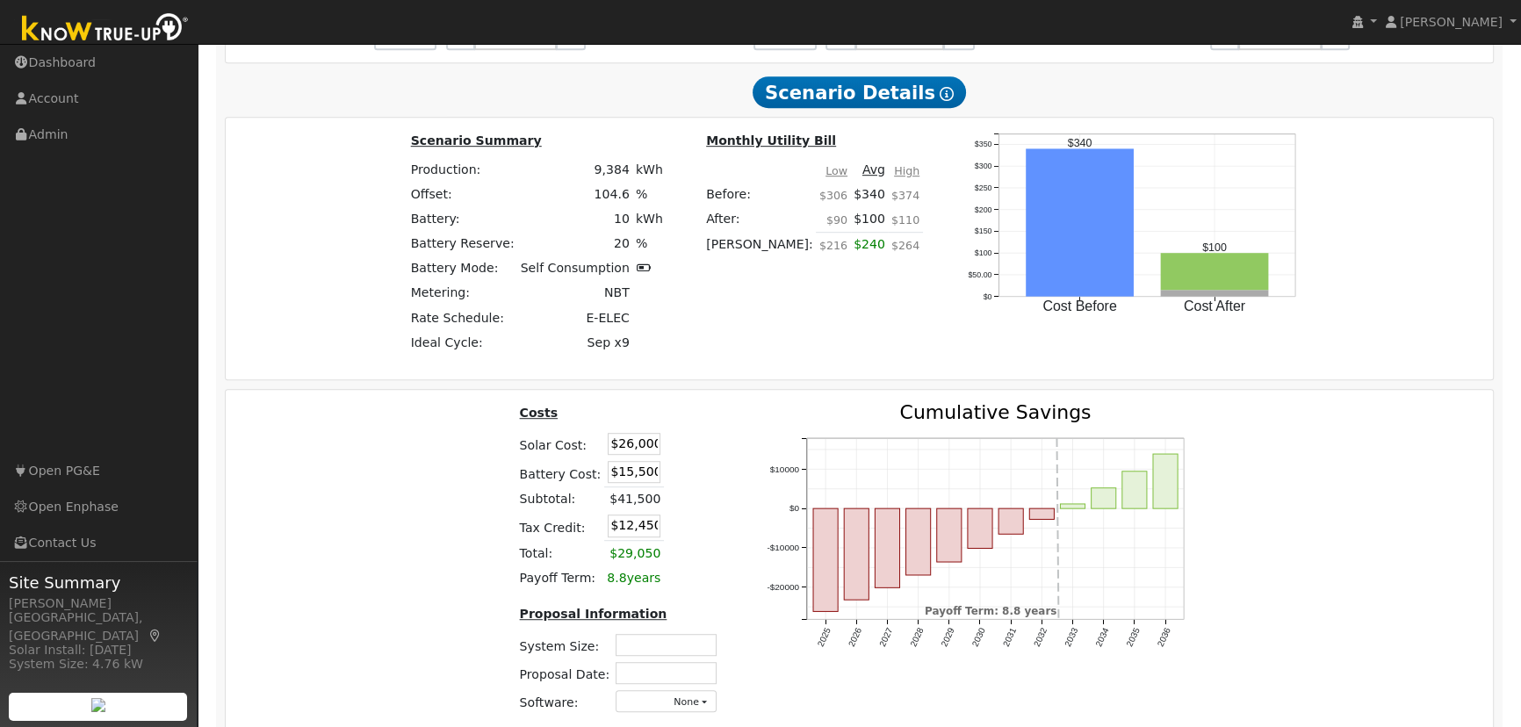
click at [699, 421] on th at bounding box center [710, 416] width 31 height 27
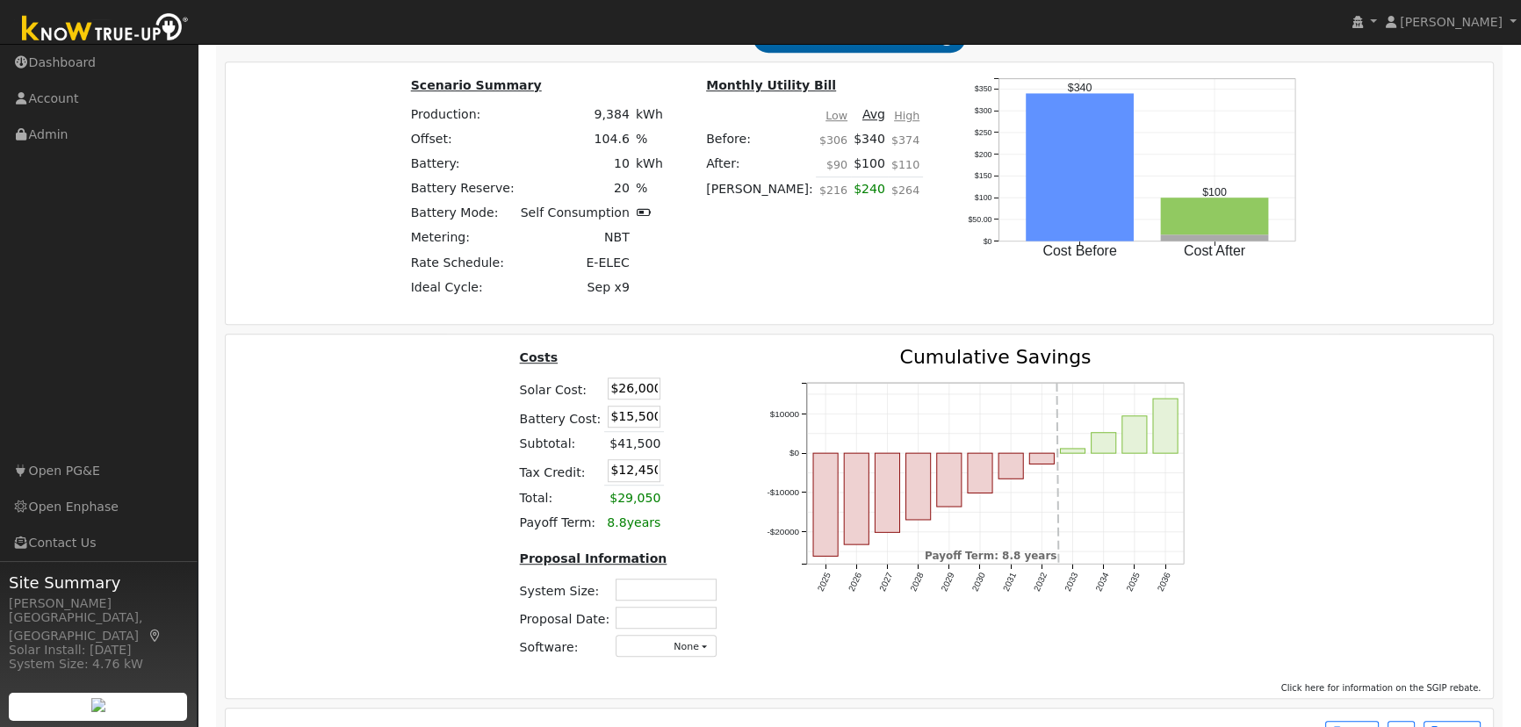
scroll to position [1389, 0]
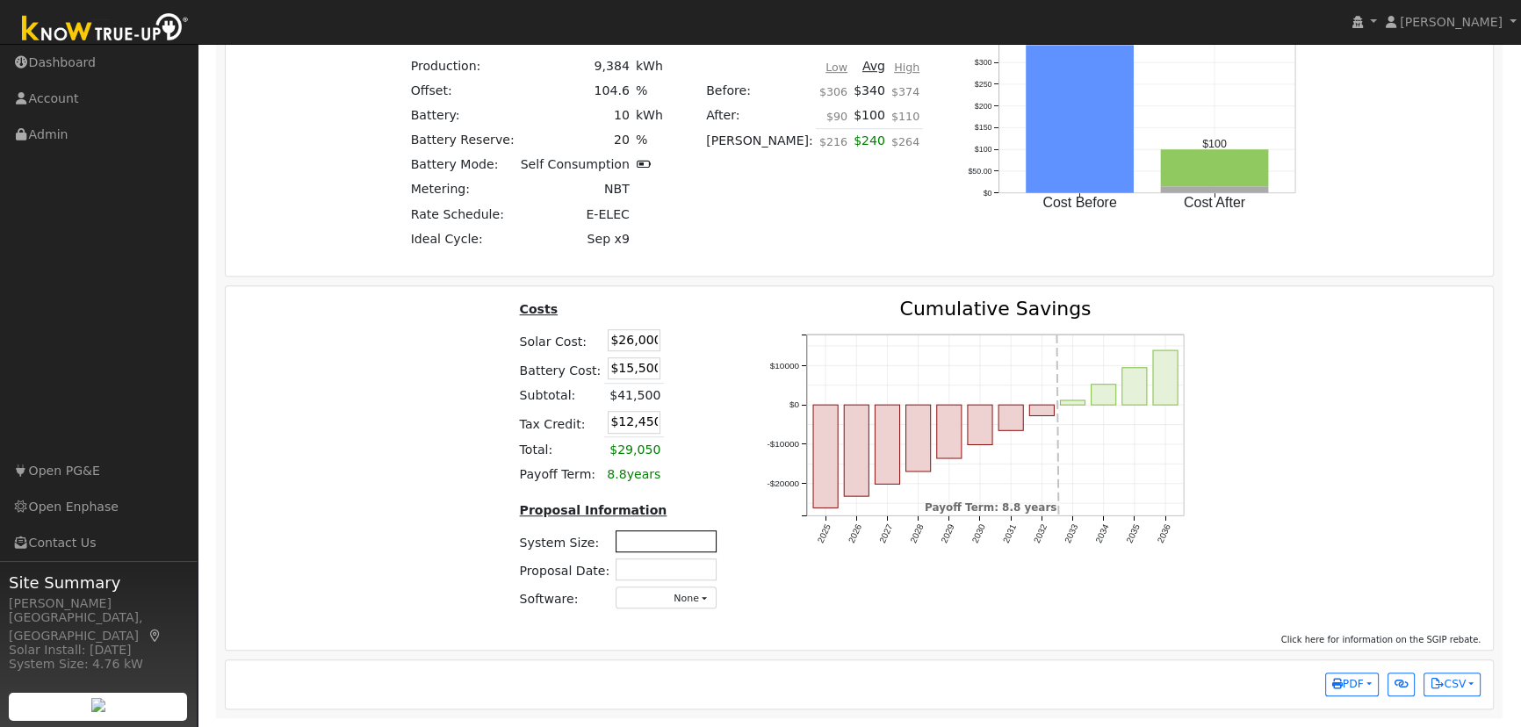
click at [654, 545] on input "text" at bounding box center [666, 542] width 101 height 22
click at [682, 533] on input "text" at bounding box center [666, 542] width 101 height 22
type input "6.64"
click at [669, 553] on td "6.64" at bounding box center [666, 541] width 107 height 28
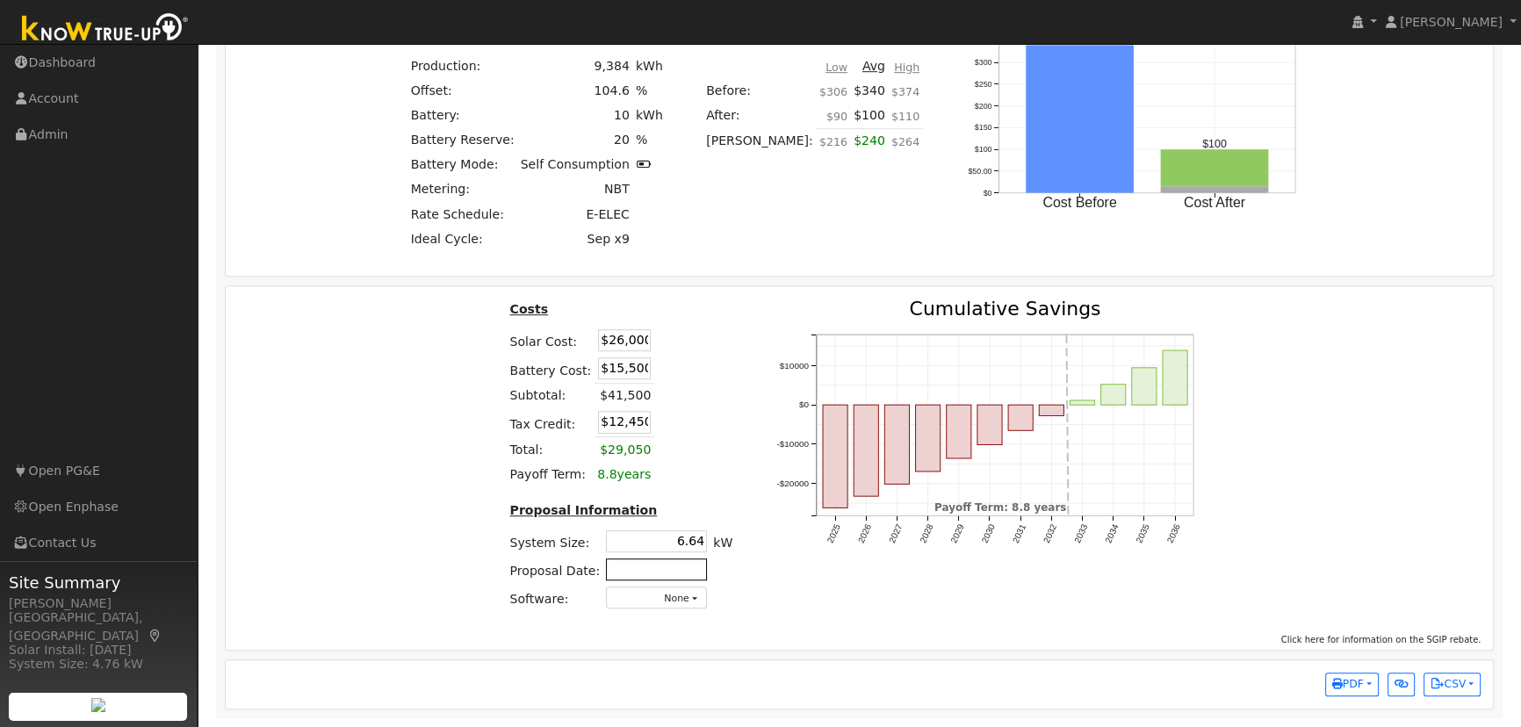
click at [662, 560] on input "text" at bounding box center [656, 570] width 101 height 22
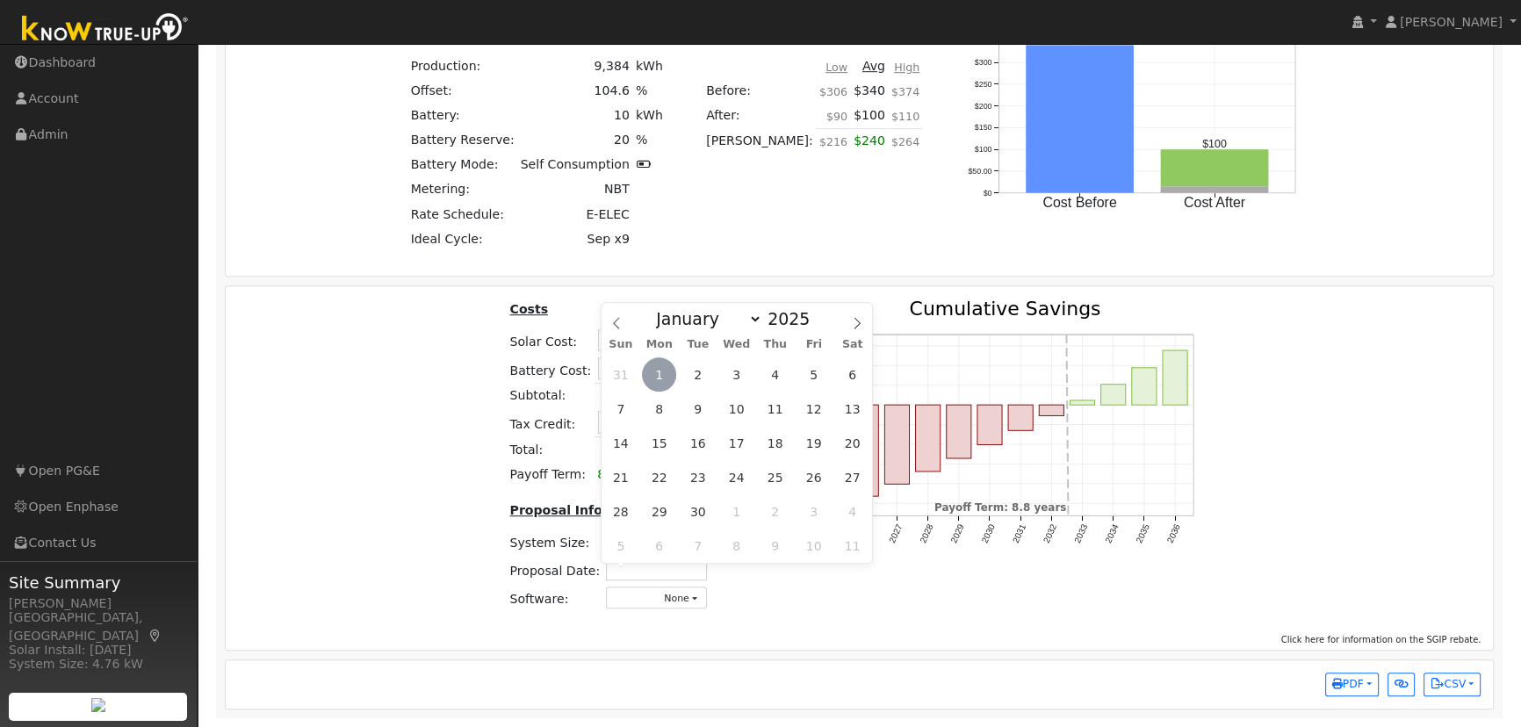
click at [662, 371] on span "1" at bounding box center [659, 375] width 34 height 34
type input "[DATE]"
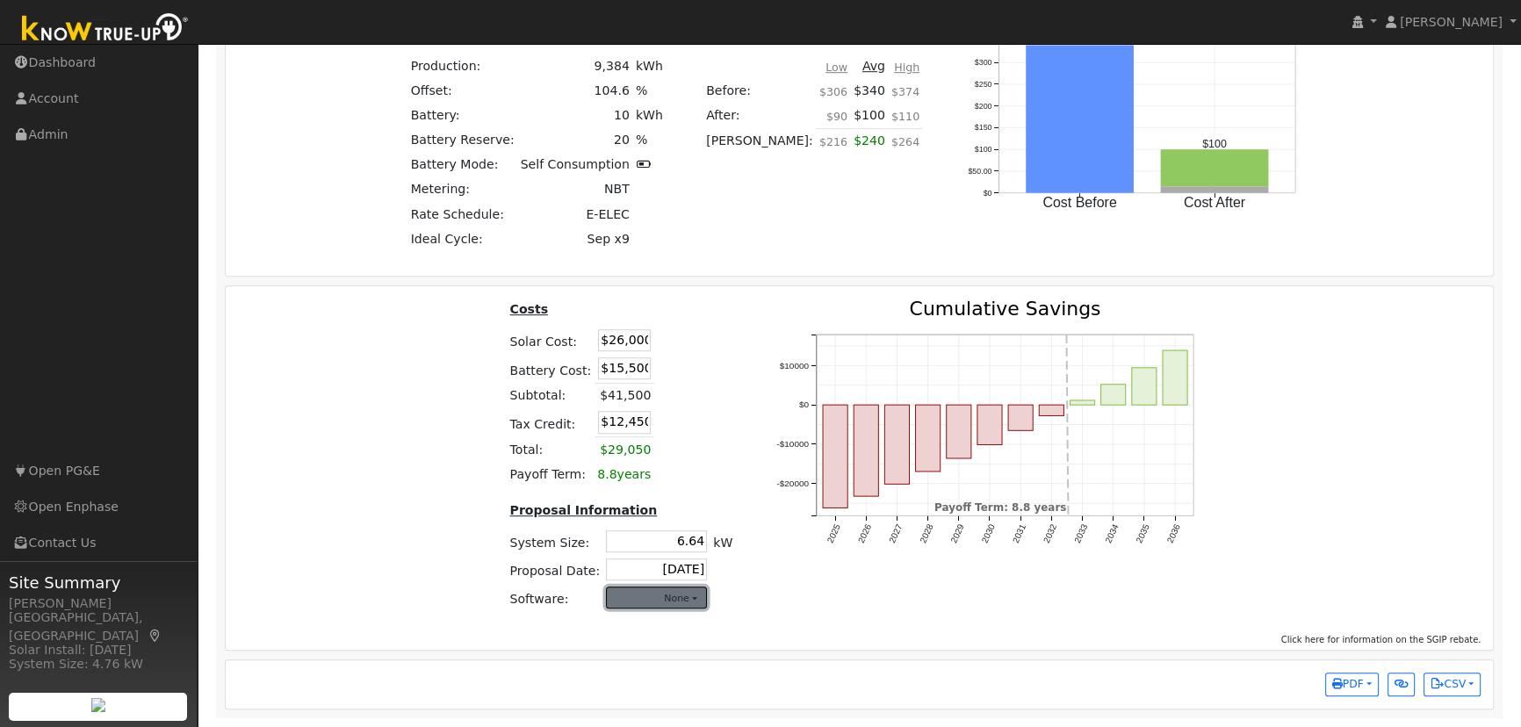
click at [630, 604] on button "None" at bounding box center [656, 598] width 101 height 22
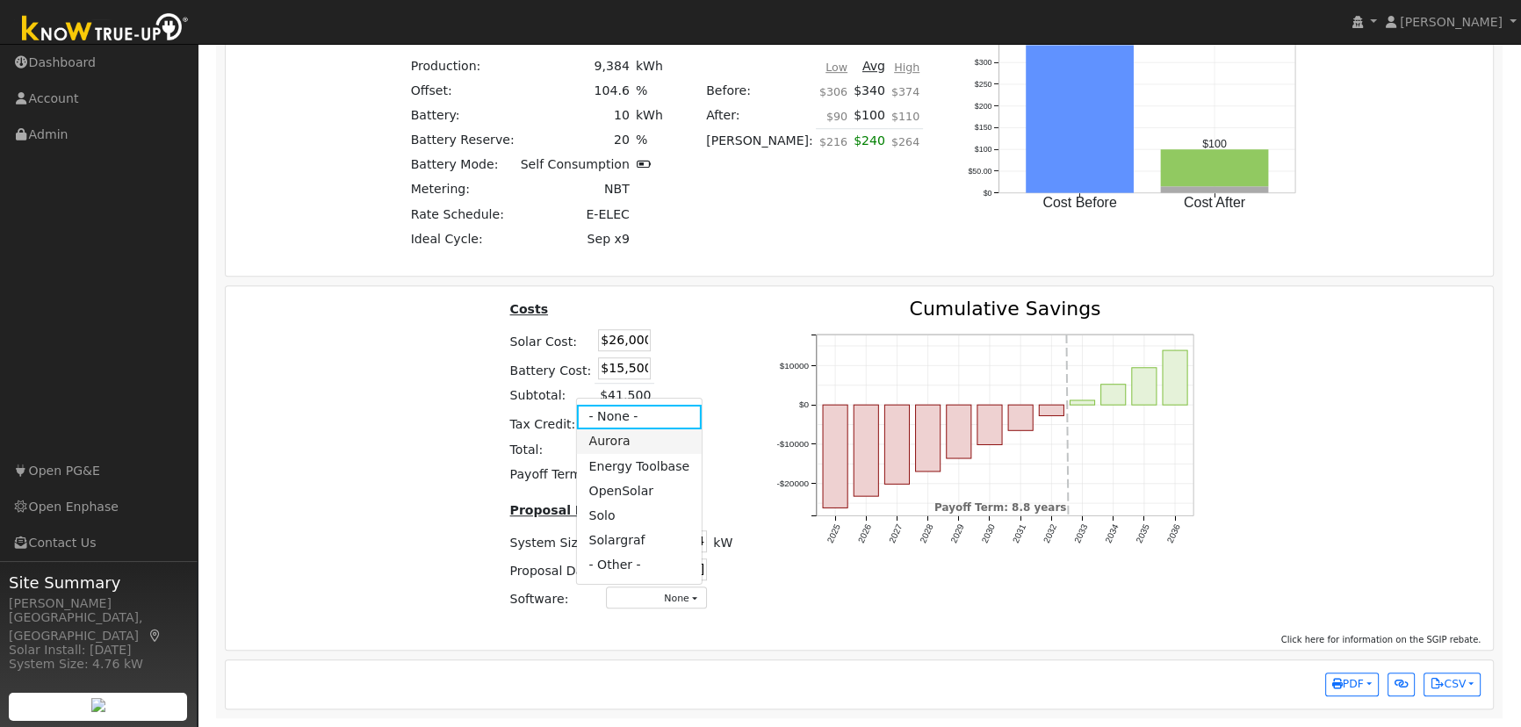
click at [618, 445] on link "Aurora" at bounding box center [639, 442] width 126 height 25
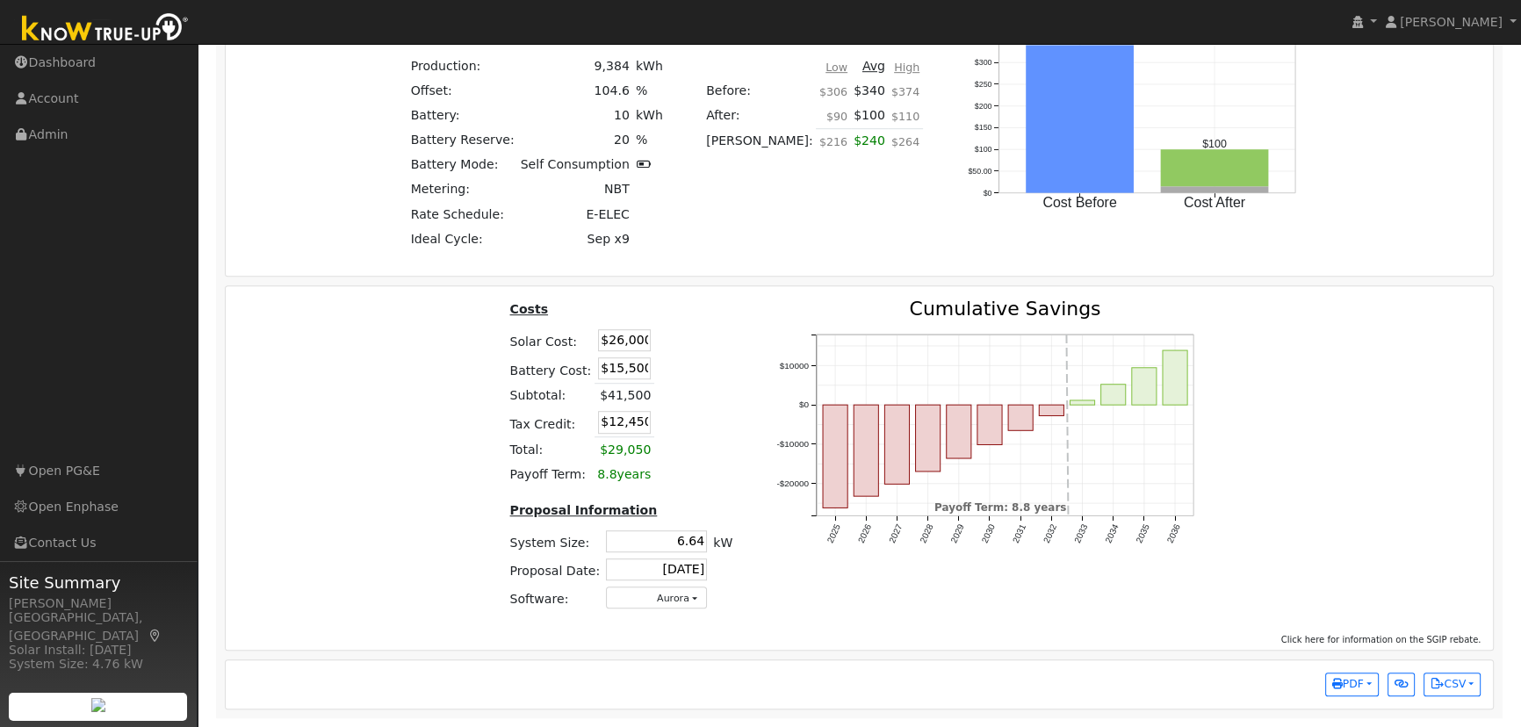
click at [799, 595] on div "2025 2026 2027 2028 2029 2030 2031 2032 2033 2034 2035 2036 -$20000 -$10000 $0 …" at bounding box center [993, 462] width 476 height 325
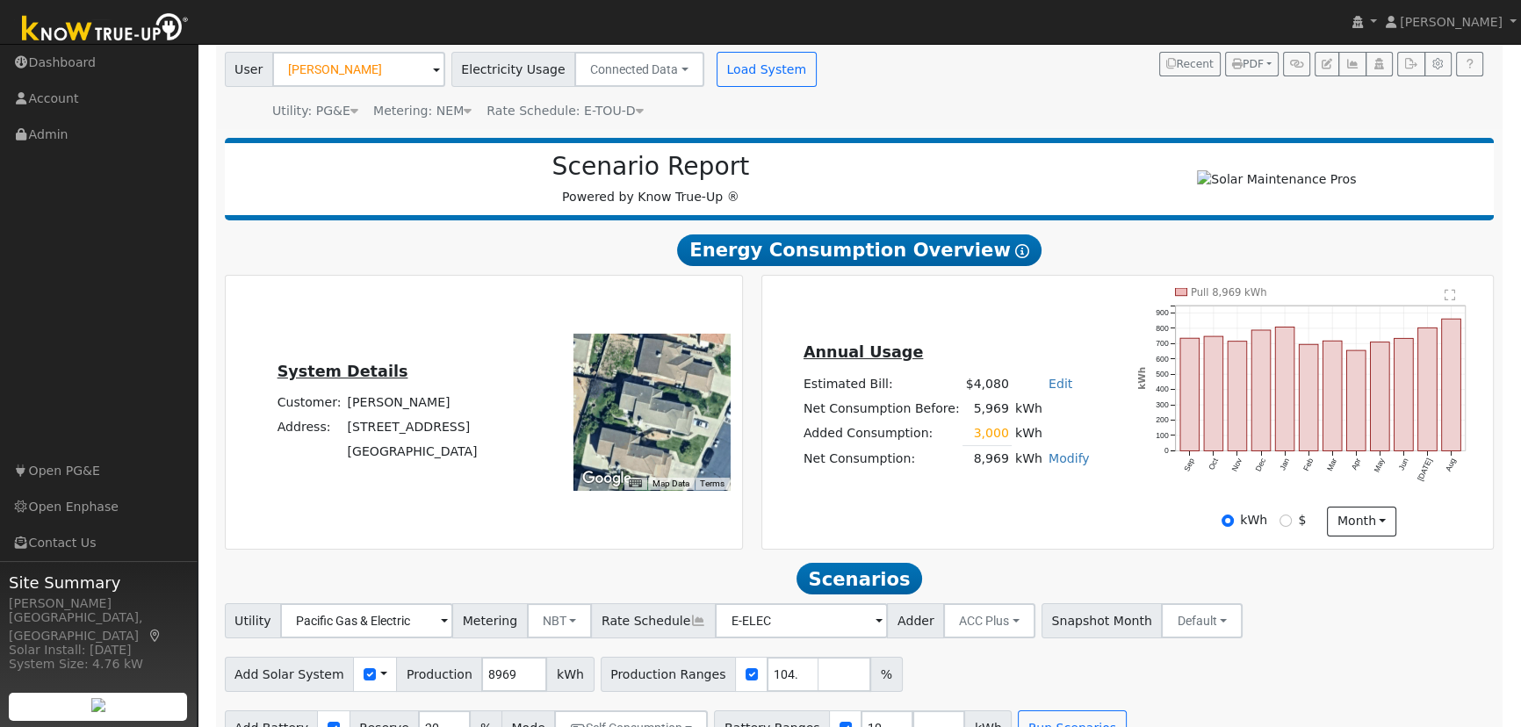
scroll to position [0, 0]
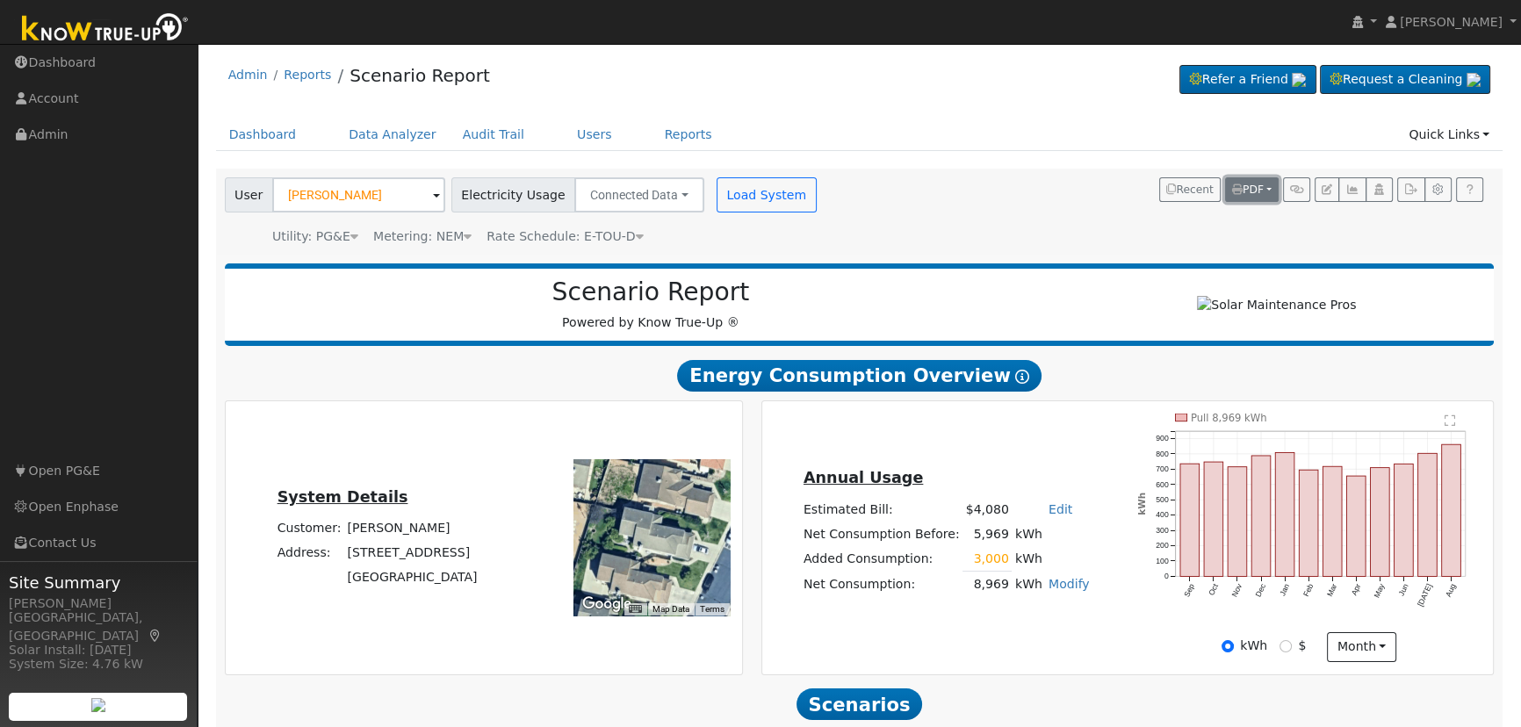
click at [1262, 185] on span "PDF" at bounding box center [1248, 190] width 32 height 12
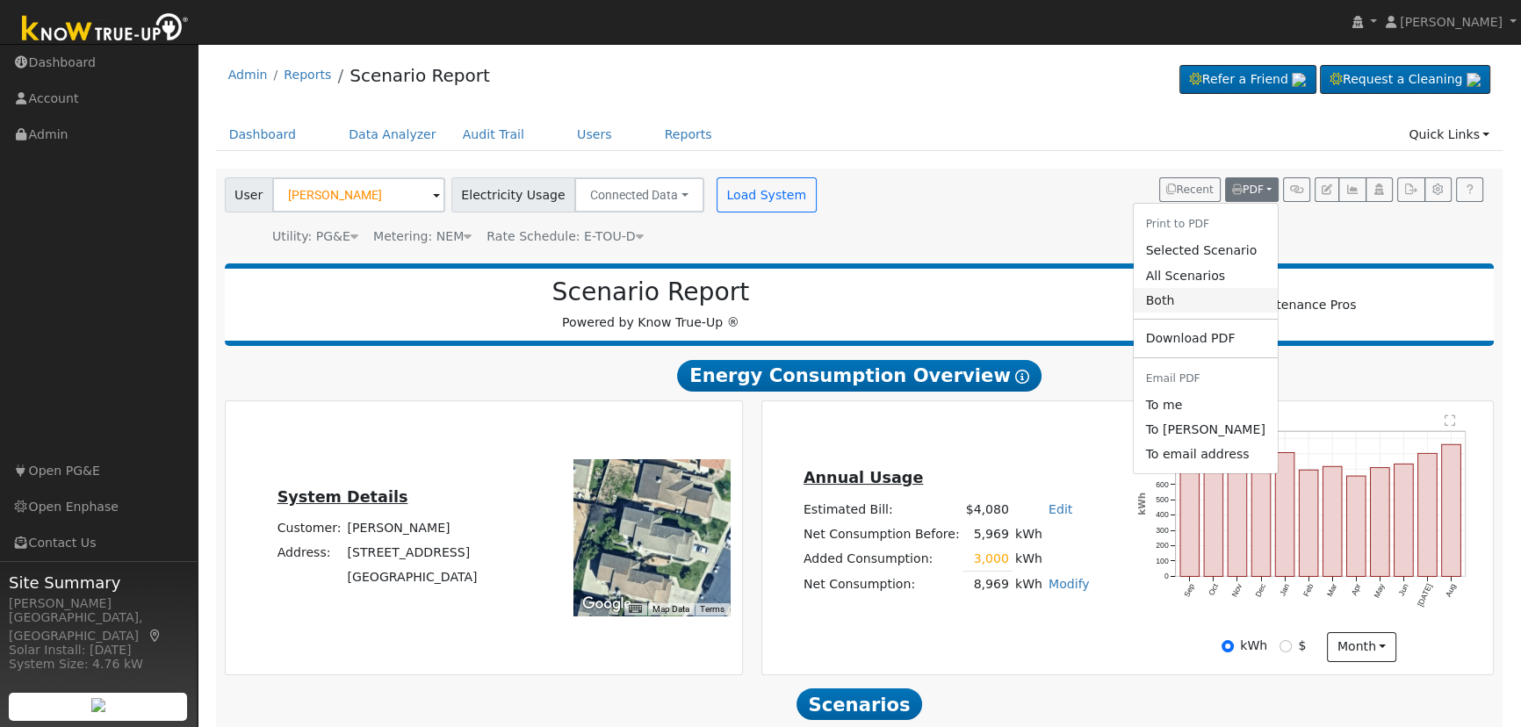
click at [1192, 309] on link "Both" at bounding box center [1205, 300] width 144 height 25
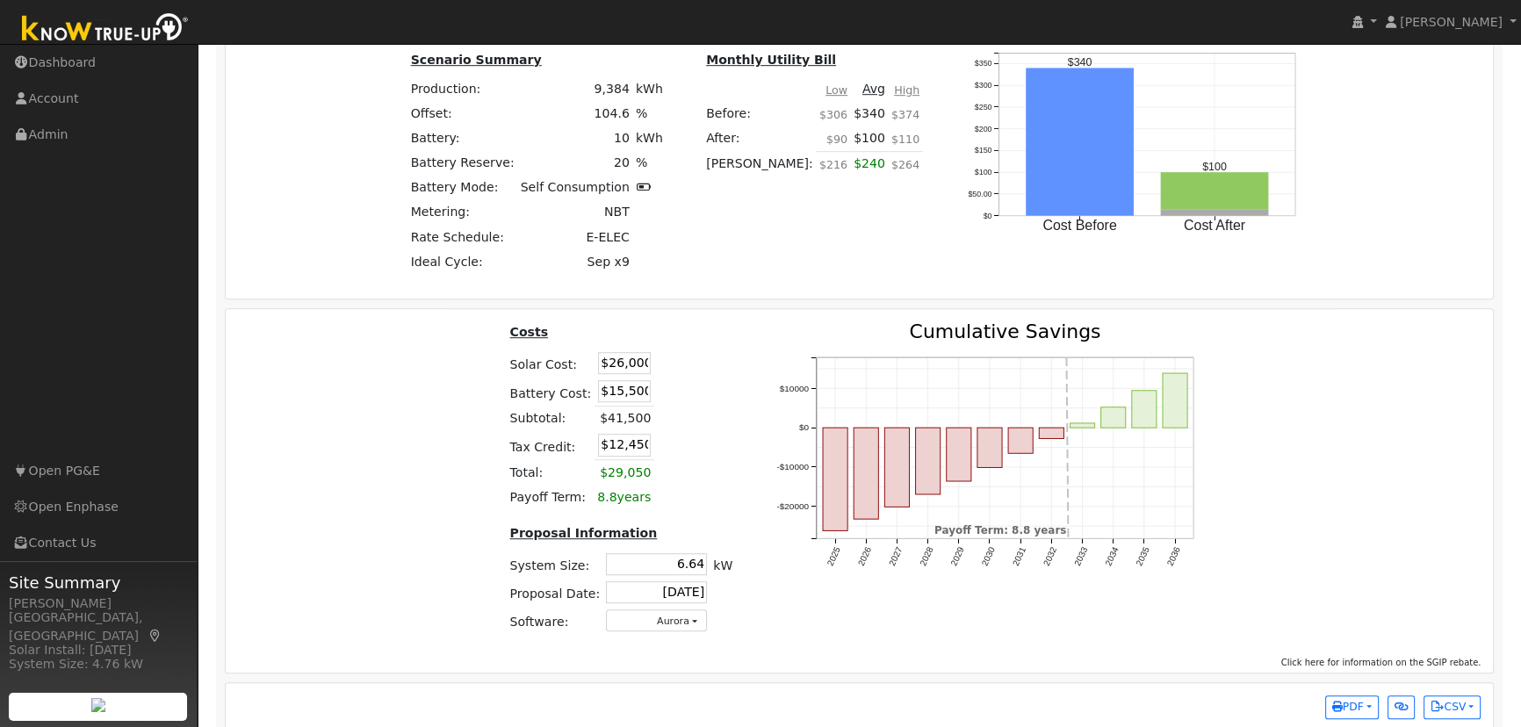
scroll to position [1389, 0]
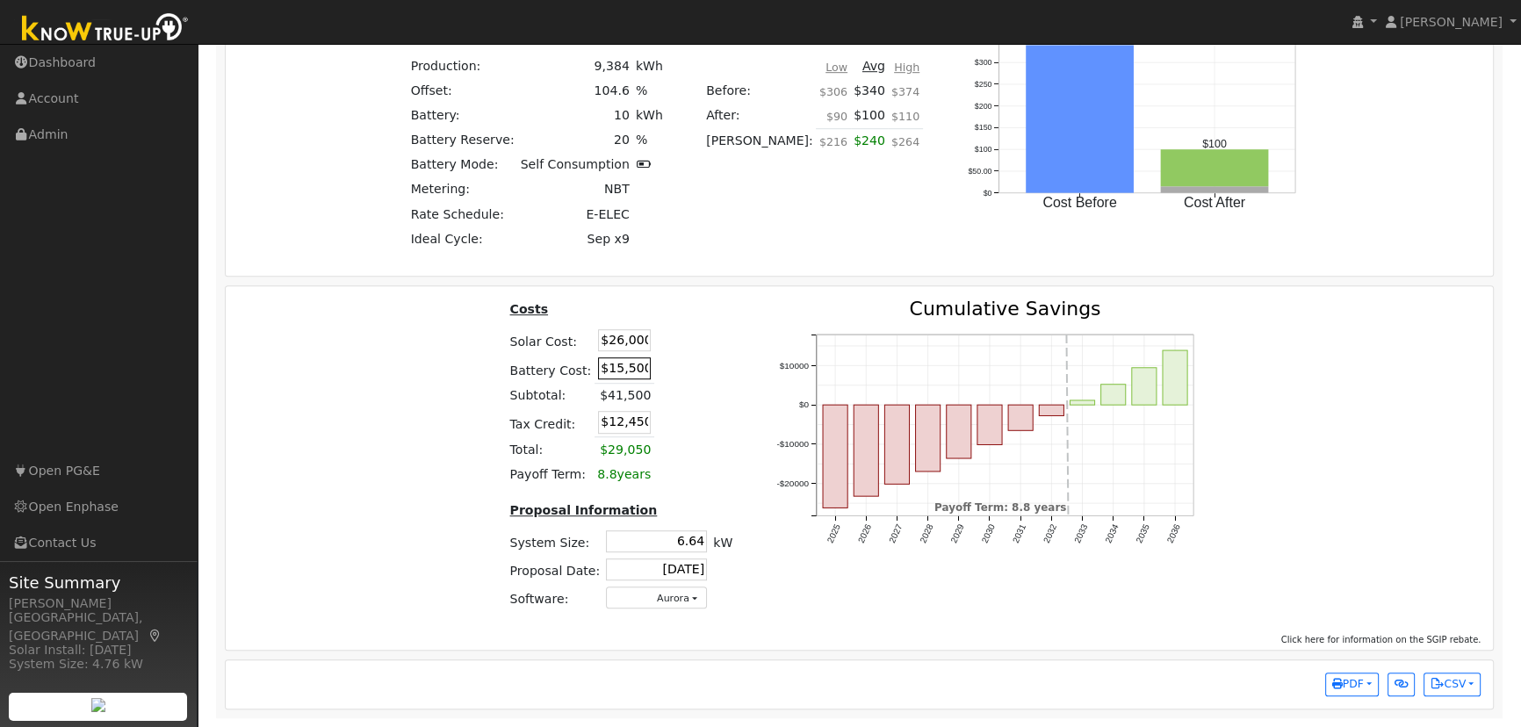
click at [600, 371] on input "$15,500" at bounding box center [624, 369] width 53 height 22
click at [601, 369] on input "$15,500" at bounding box center [624, 369] width 53 height 22
type input "$16,900"
type input "$12,870"
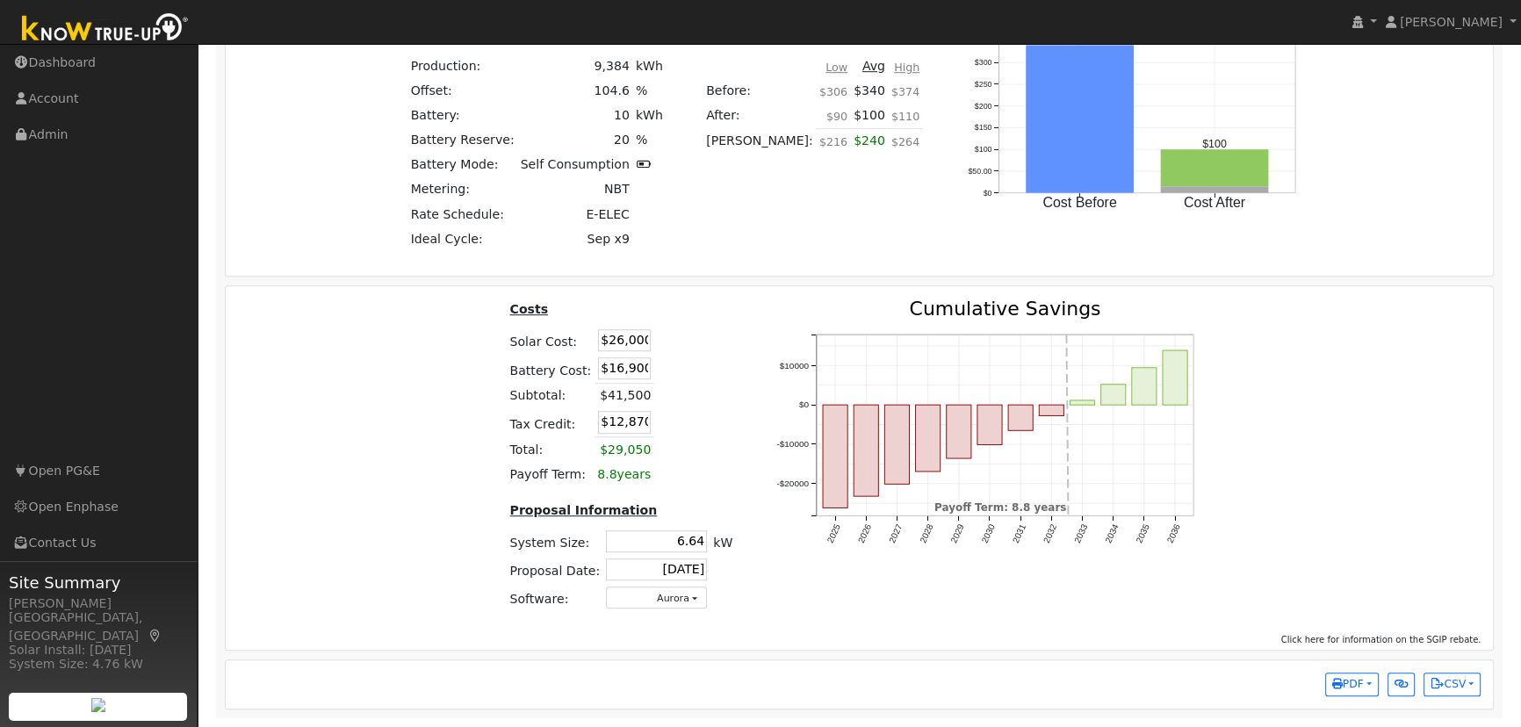
click at [696, 347] on table "Costs Solar Cost: $26,000 Battery Cost: $16,900 Subtotal: $41,500 Tax Credit: $…" at bounding box center [621, 394] width 229 height 188
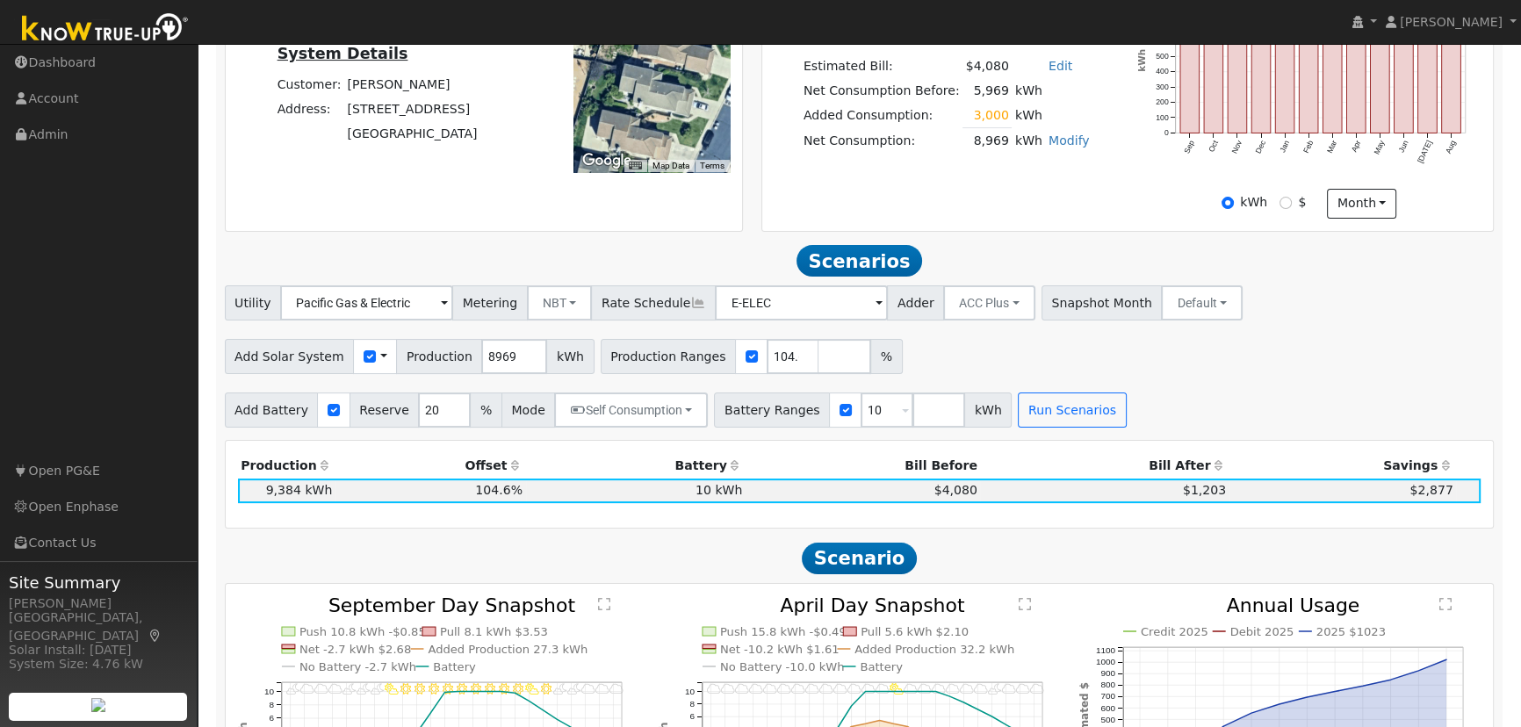
scroll to position [430, 0]
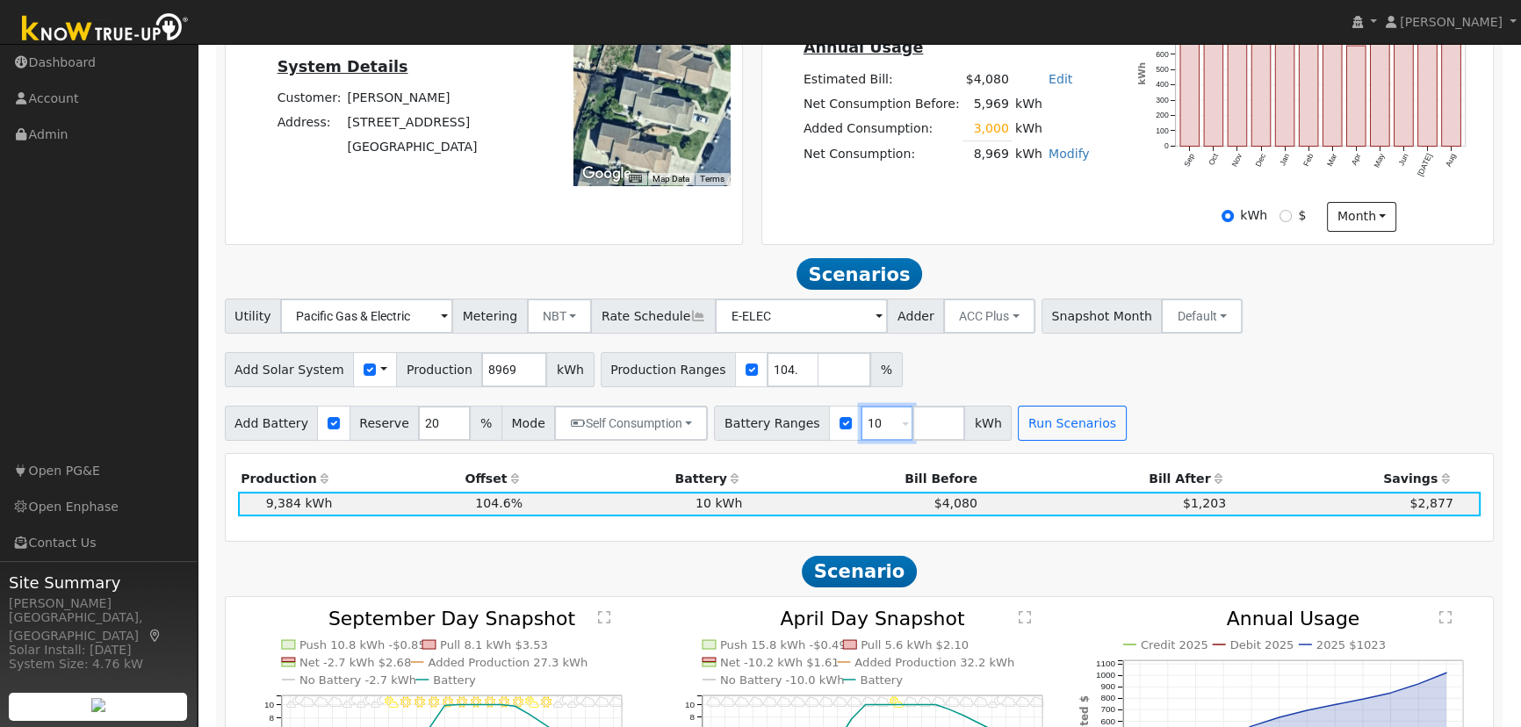
click at [861, 430] on input "10" at bounding box center [887, 423] width 53 height 35
click at [1220, 403] on div "Utility Pacific Gas & Electric Metering NBT NEM NBT Rate Schedule E-ELEC Adder …" at bounding box center [859, 370] width 1289 height 142
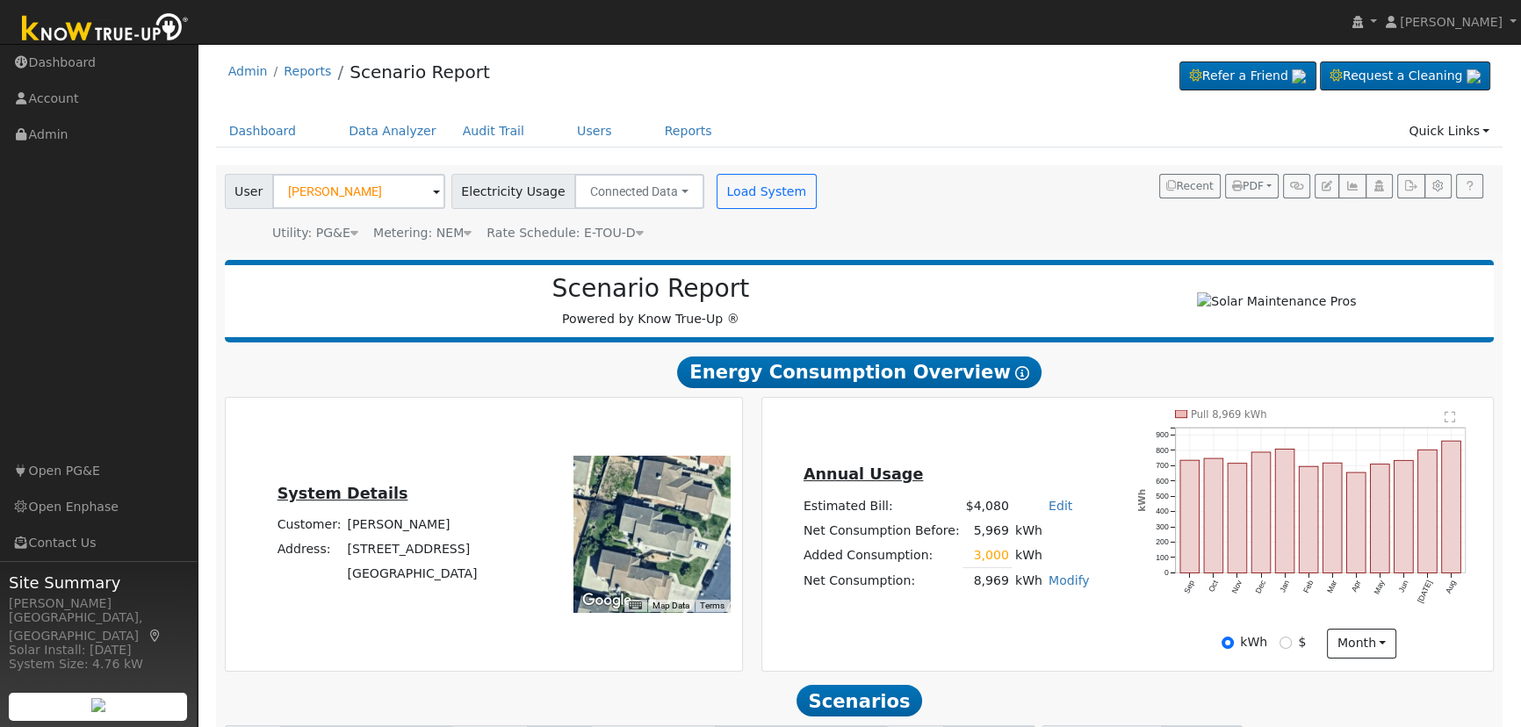
scroll to position [0, 0]
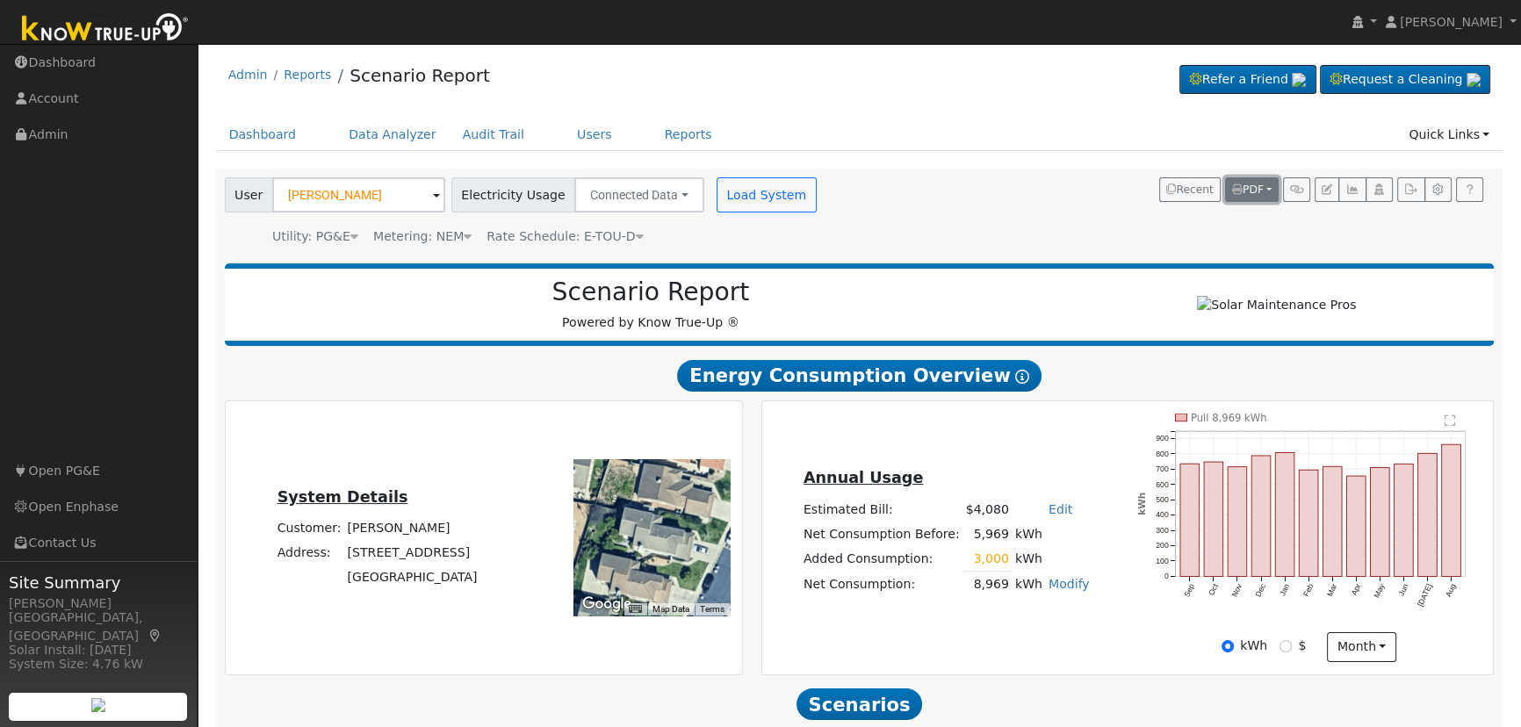
click at [1268, 184] on button "PDF" at bounding box center [1252, 189] width 54 height 25
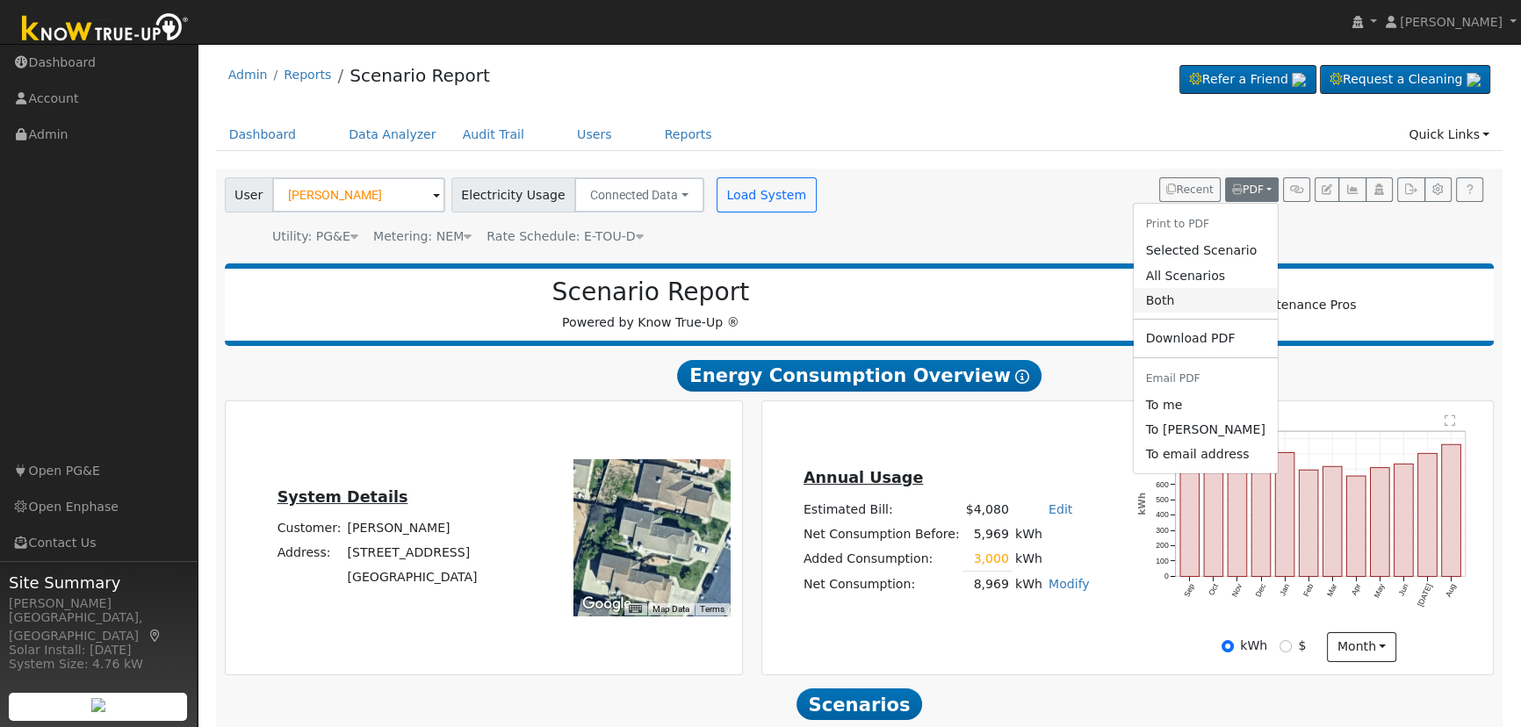
click at [1193, 300] on link "Both" at bounding box center [1205, 300] width 144 height 25
